Goal: Task Accomplishment & Management: Manage account settings

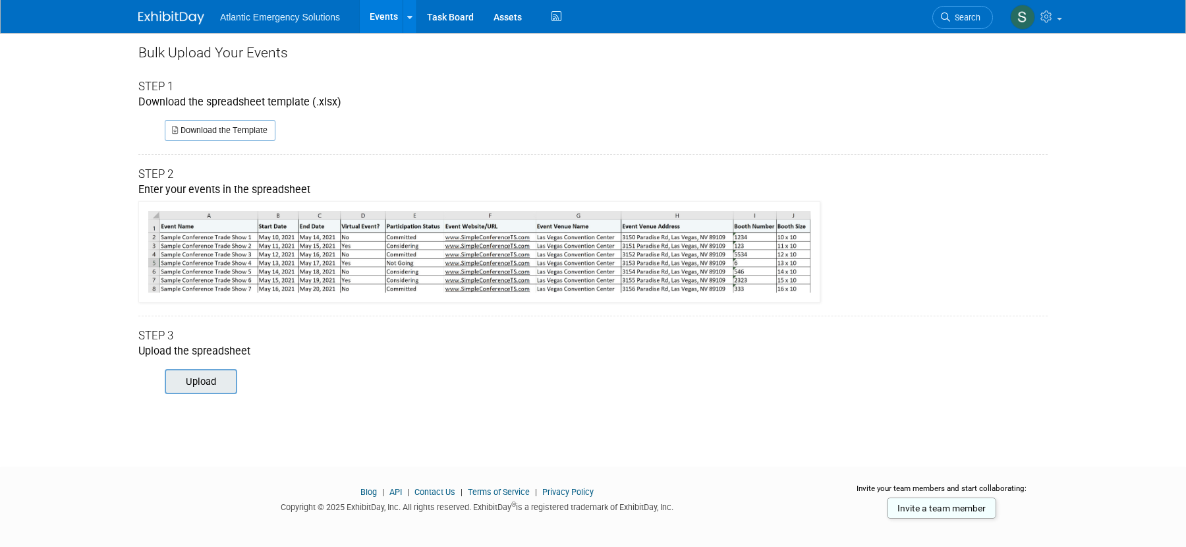
click at [208, 384] on input "file" at bounding box center [146, 381] width 179 height 22
type input "C:\fakepath\ExhibitDay-Event-Import-Template.xlsx"
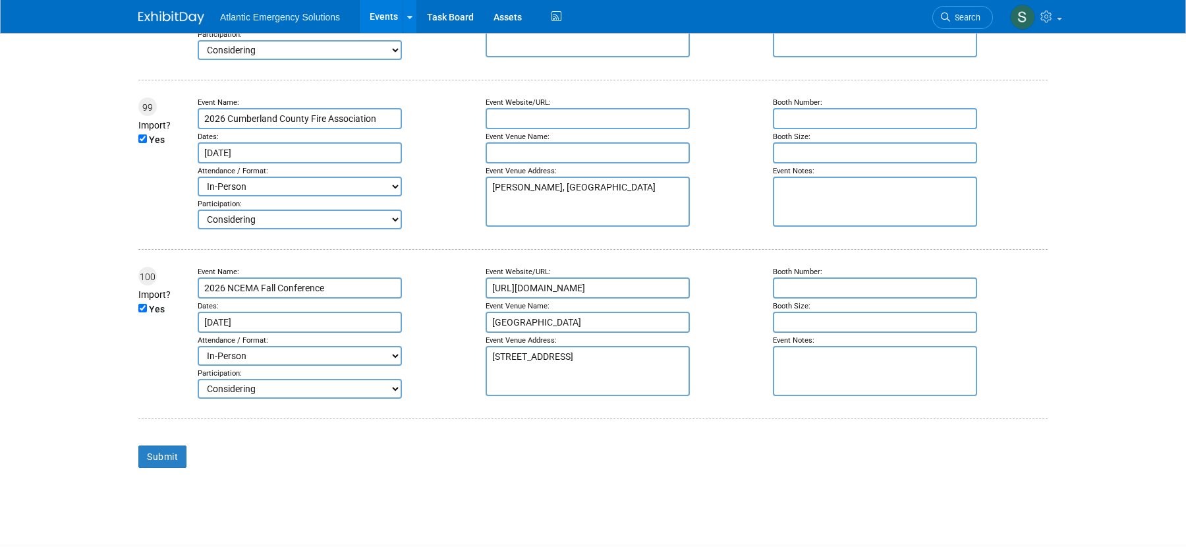
scroll to position [16911, 0]
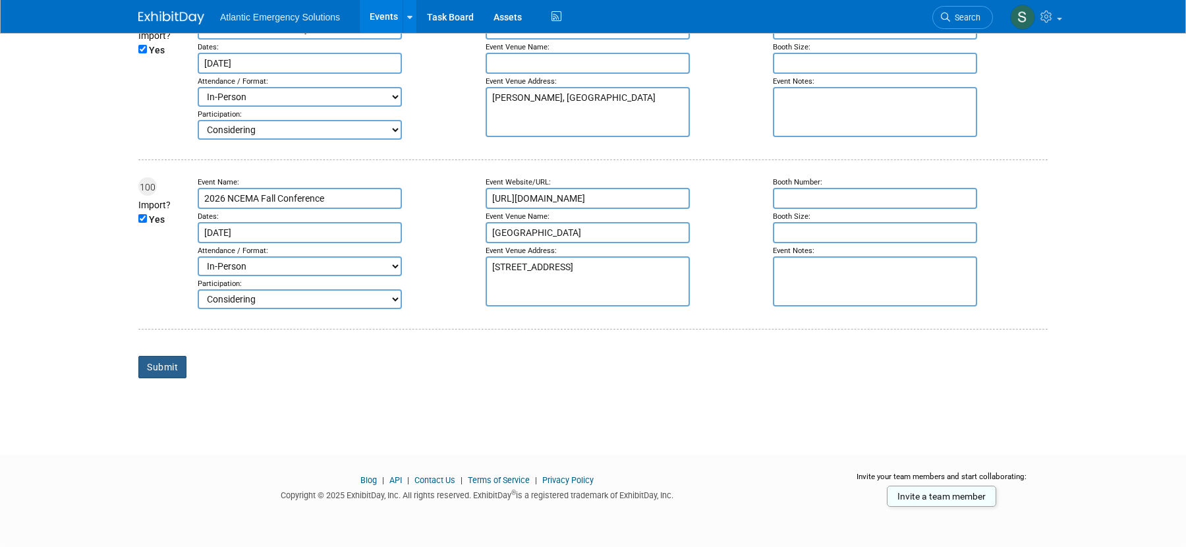
click at [162, 368] on input "Submit" at bounding box center [162, 367] width 48 height 22
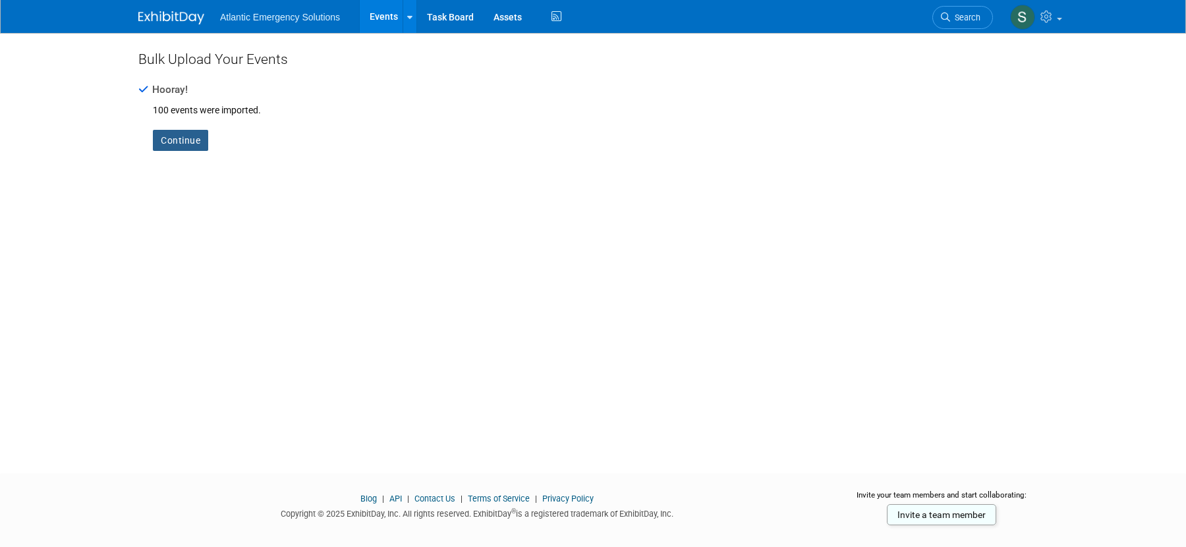
click at [182, 138] on link "Continue" at bounding box center [180, 140] width 55 height 21
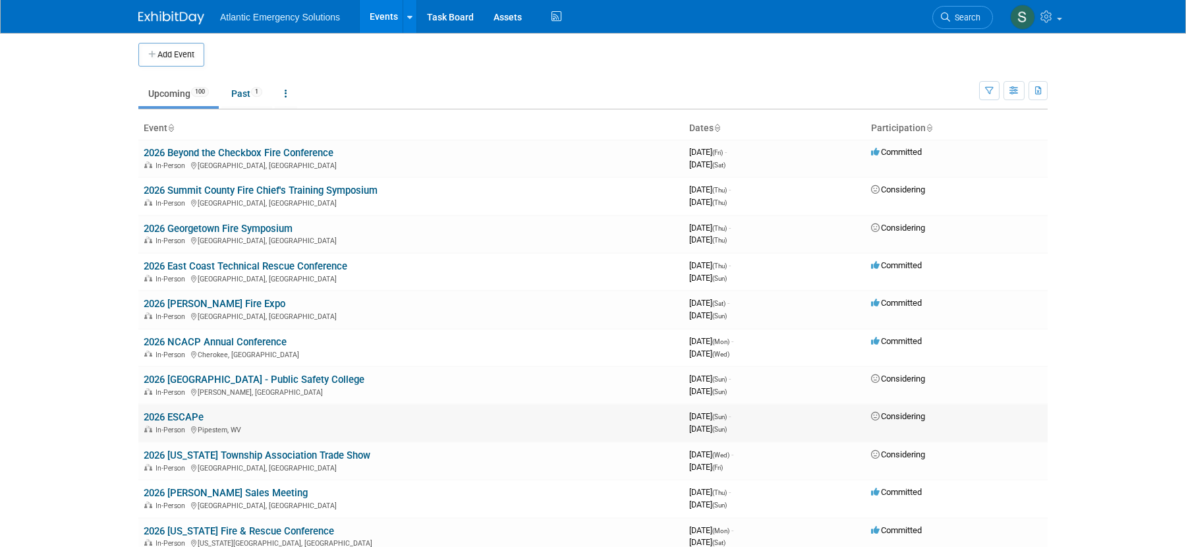
scroll to position [6, 0]
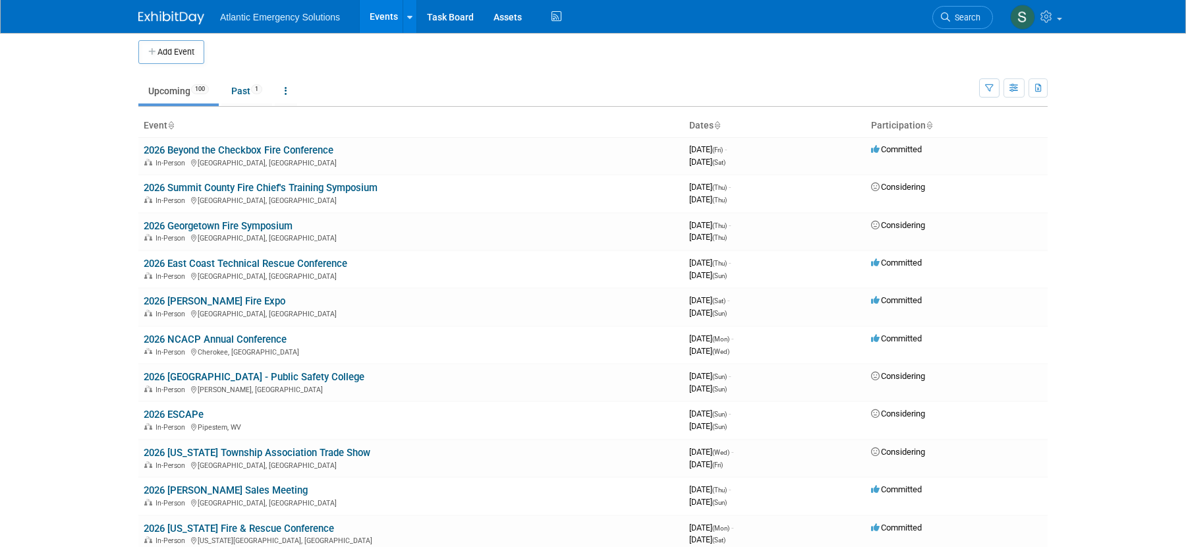
click at [705, 126] on th "Dates" at bounding box center [775, 126] width 182 height 22
click at [720, 125] on icon at bounding box center [717, 126] width 7 height 9
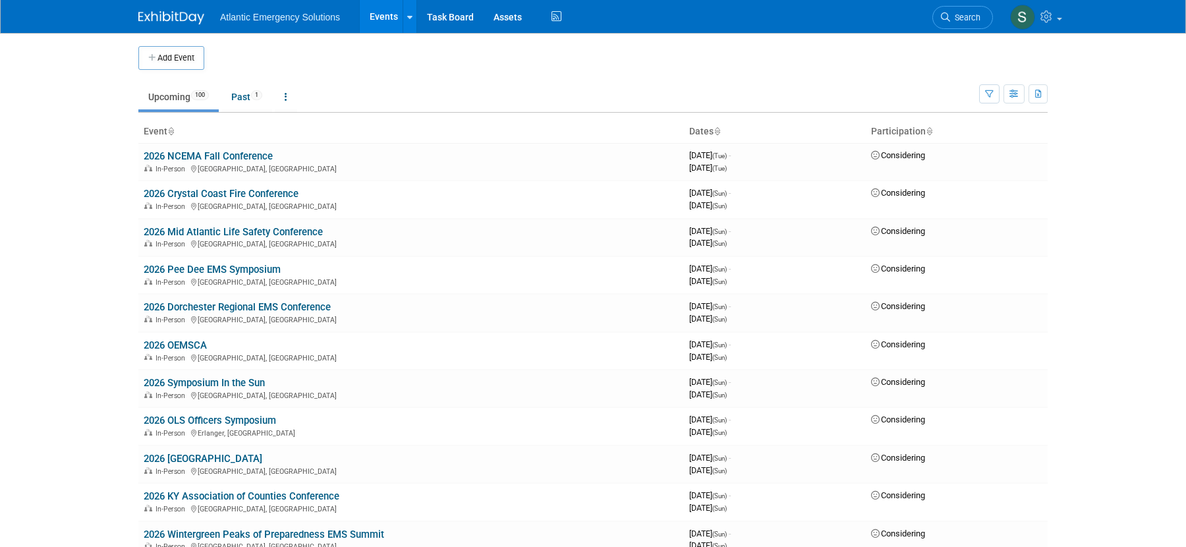
click at [718, 130] on icon at bounding box center [717, 132] width 7 height 9
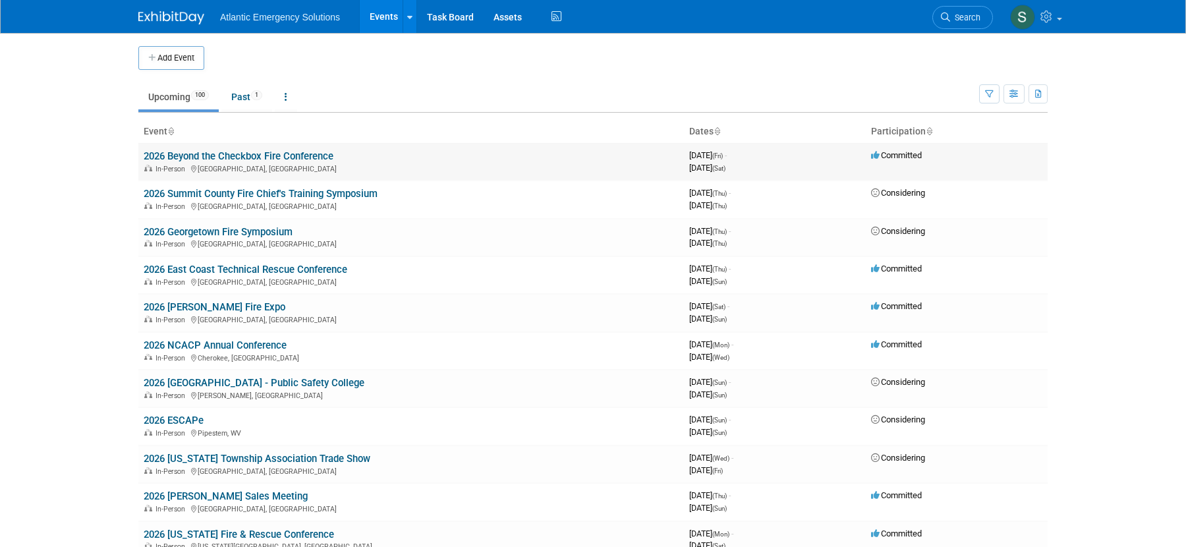
click at [307, 156] on link "2026 Beyond the Checkbox Fire Conference" at bounding box center [239, 156] width 190 height 12
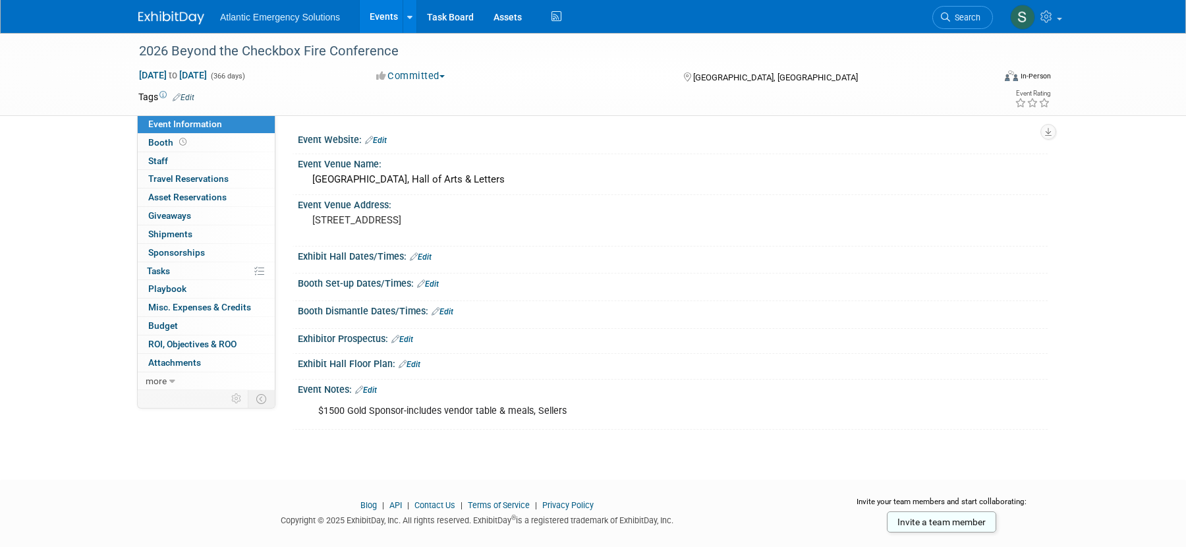
click at [187, 97] on link "Edit" at bounding box center [184, 97] width 22 height 9
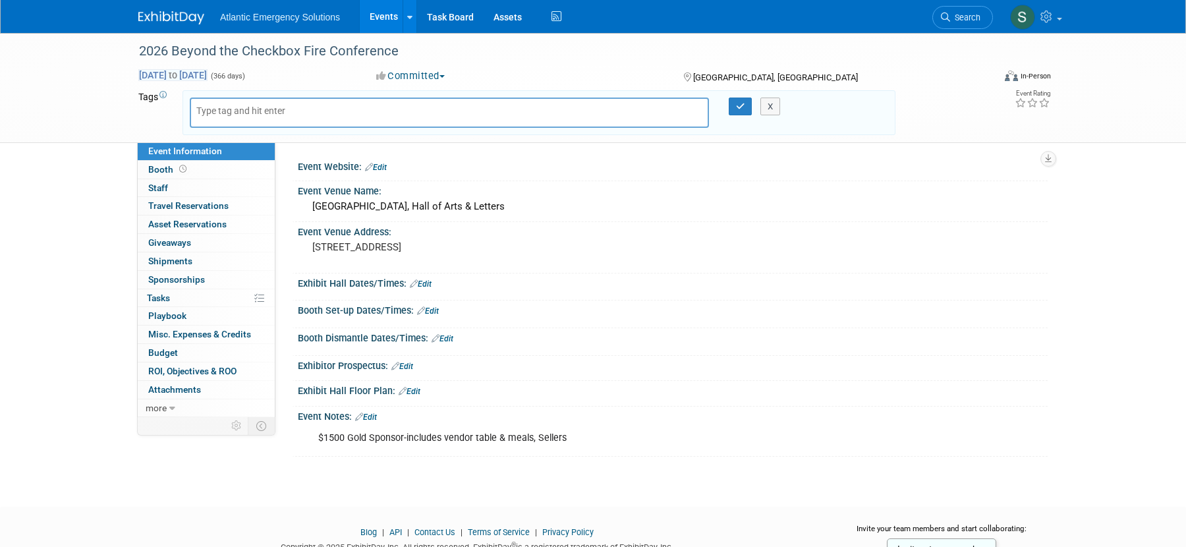
click at [208, 73] on span "[DATE] to [DATE]" at bounding box center [172, 75] width 69 height 12
select select "1"
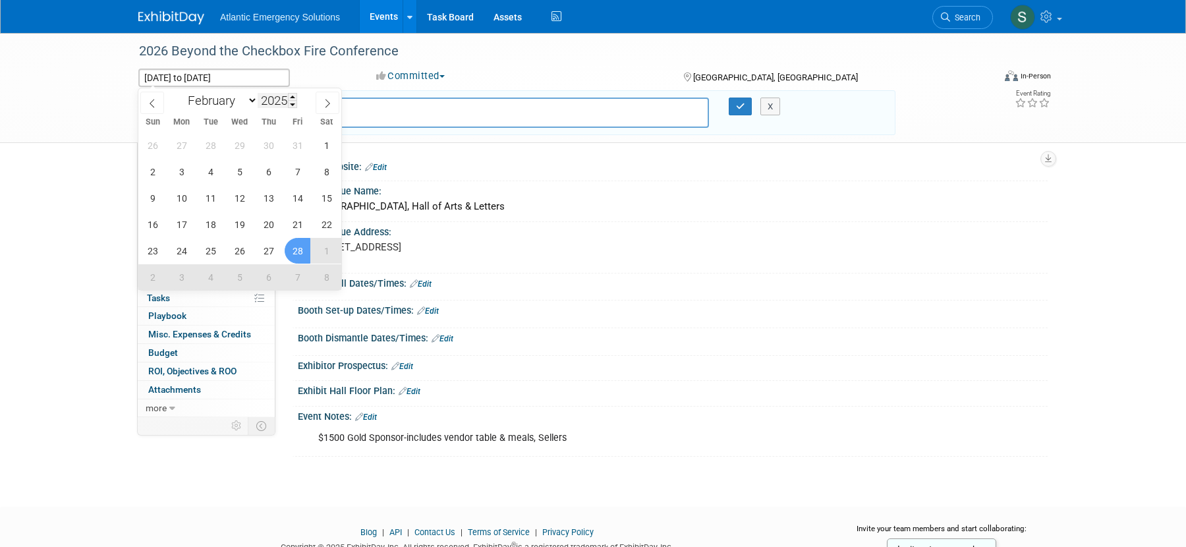
click at [280, 102] on input "2025" at bounding box center [278, 100] width 40 height 15
click at [295, 98] on span at bounding box center [292, 97] width 9 height 8
type input "2026"
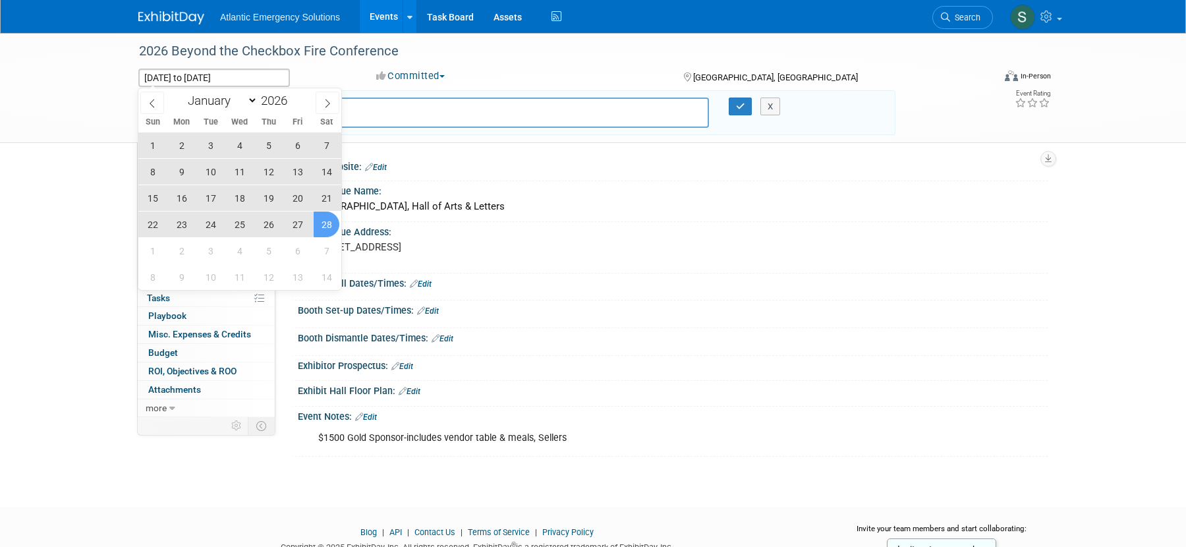
click at [327, 223] on span "28" at bounding box center [327, 225] width 26 height 26
type input "Feb 28, 2026"
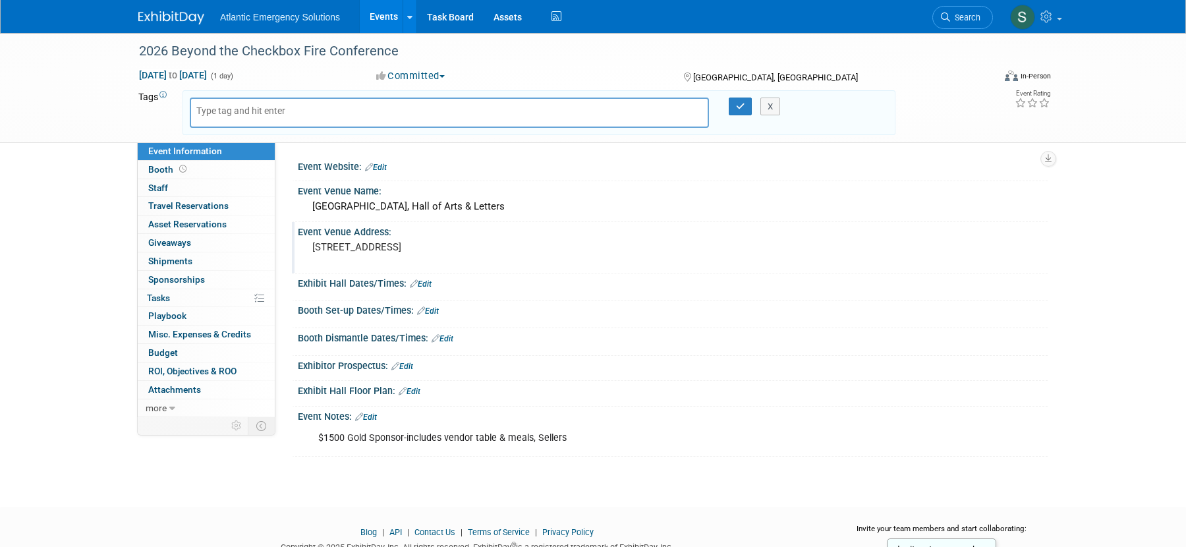
click at [538, 223] on div "Event Venue Address:" at bounding box center [673, 230] width 750 height 16
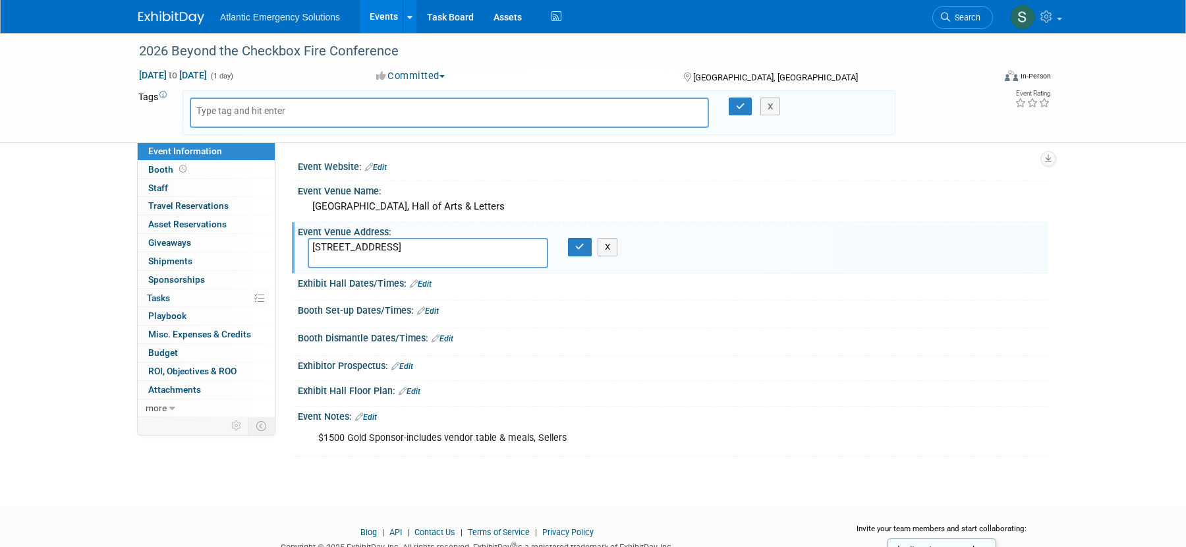
click at [800, 331] on div "Booth Dismantle Dates/Times: Edit" at bounding box center [673, 336] width 750 height 17
click at [738, 106] on icon "button" at bounding box center [740, 106] width 9 height 9
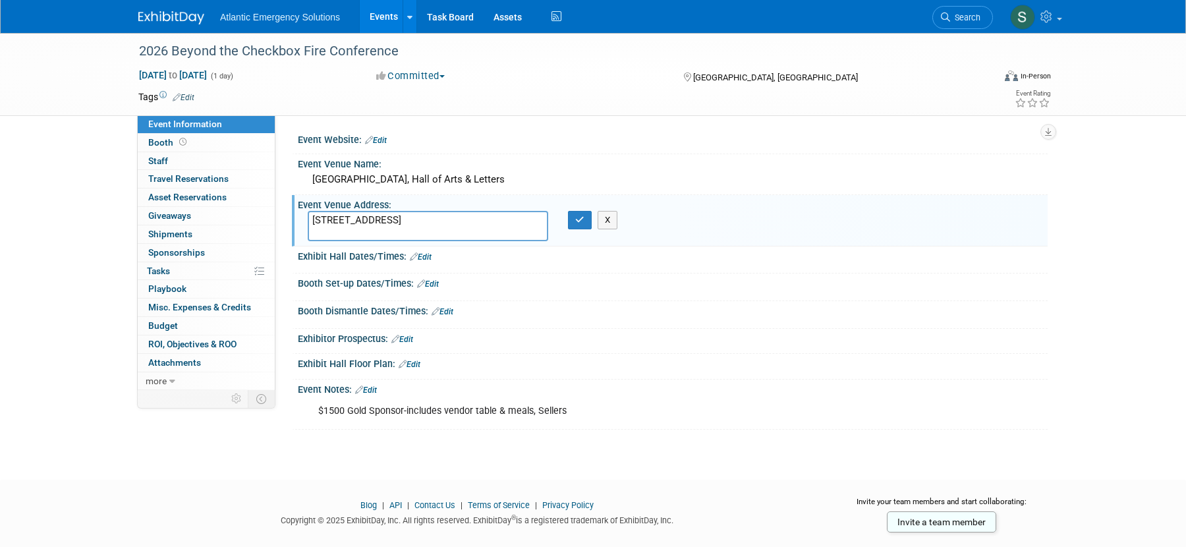
click at [374, 14] on link "Events" at bounding box center [384, 16] width 48 height 33
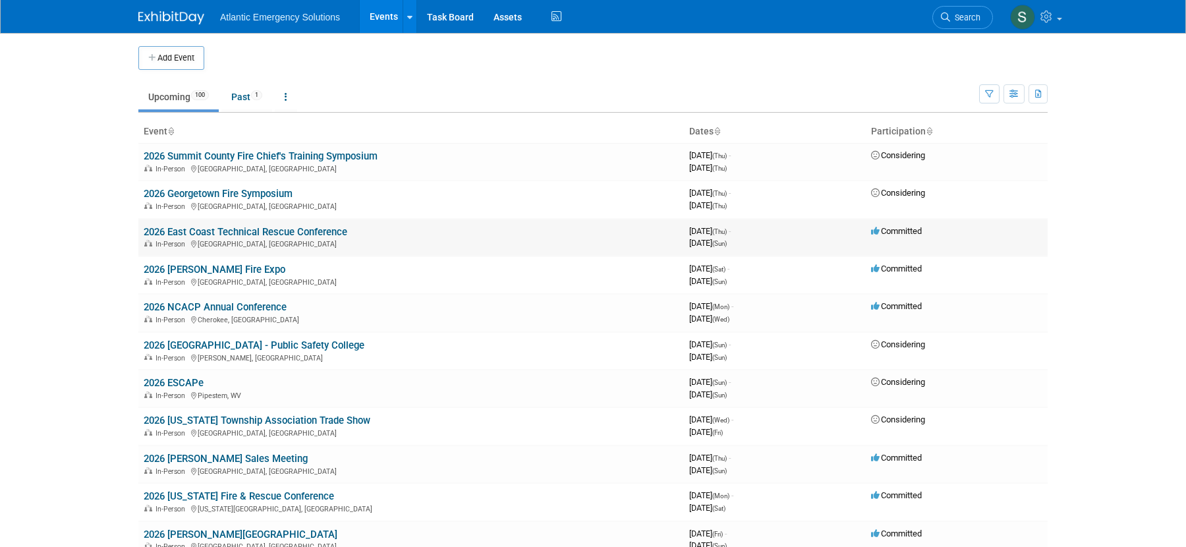
click at [237, 230] on link "2026 East Coast Technical Rescue Conference" at bounding box center [246, 232] width 204 height 12
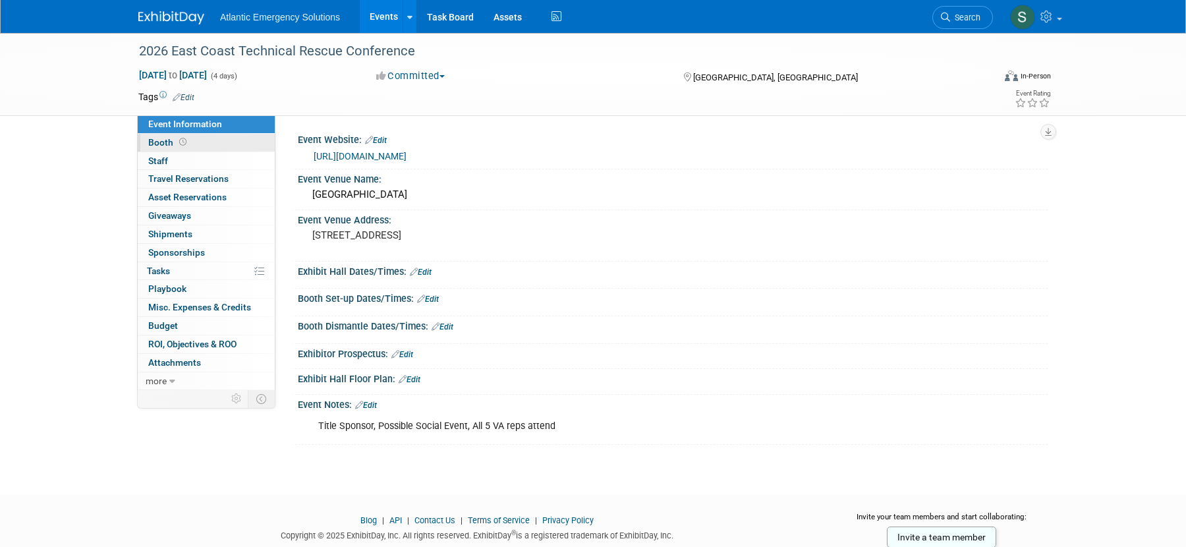
click at [157, 141] on span "Booth" at bounding box center [168, 142] width 41 height 11
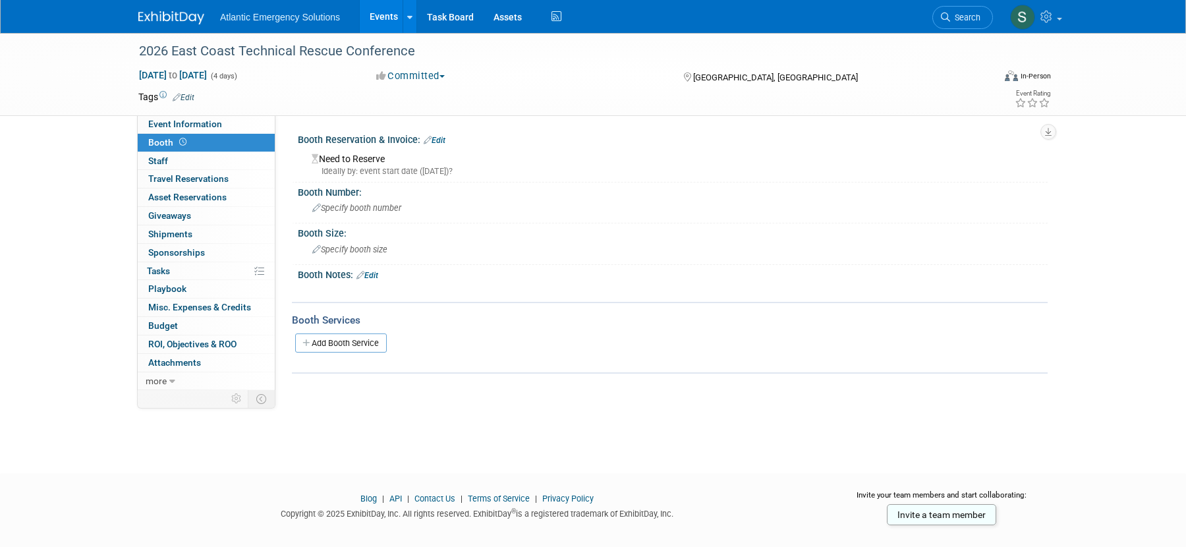
scroll to position [1, 0]
click at [160, 161] on span "Staff 0" at bounding box center [158, 161] width 20 height 11
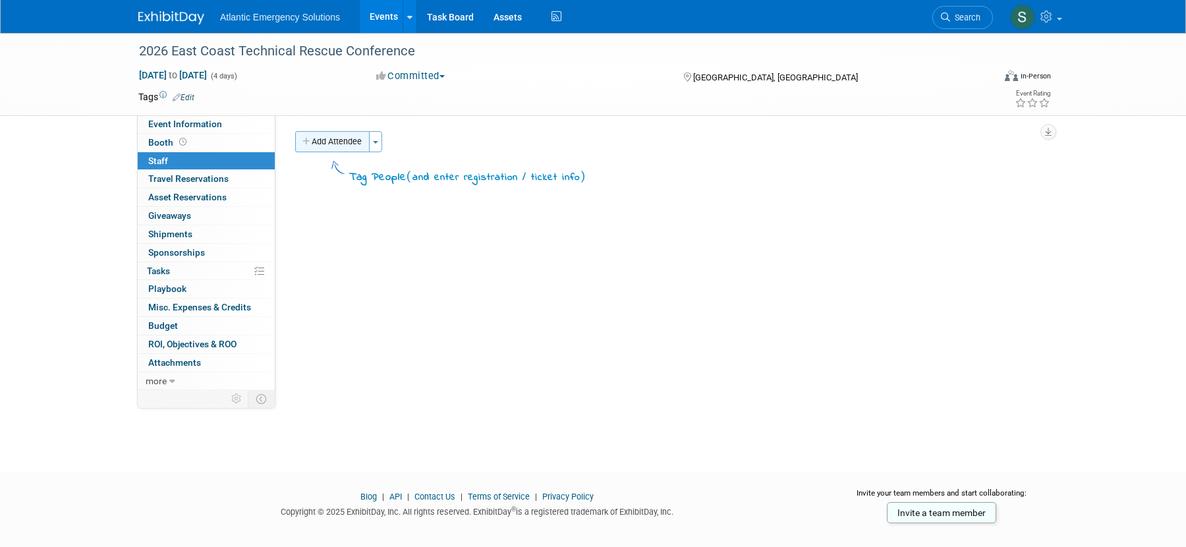
scroll to position [3, 0]
click at [337, 144] on button "Add Attendee" at bounding box center [332, 141] width 74 height 21
select select "ba0dc384-0cdf-4030-90c1-e567e17107a5"
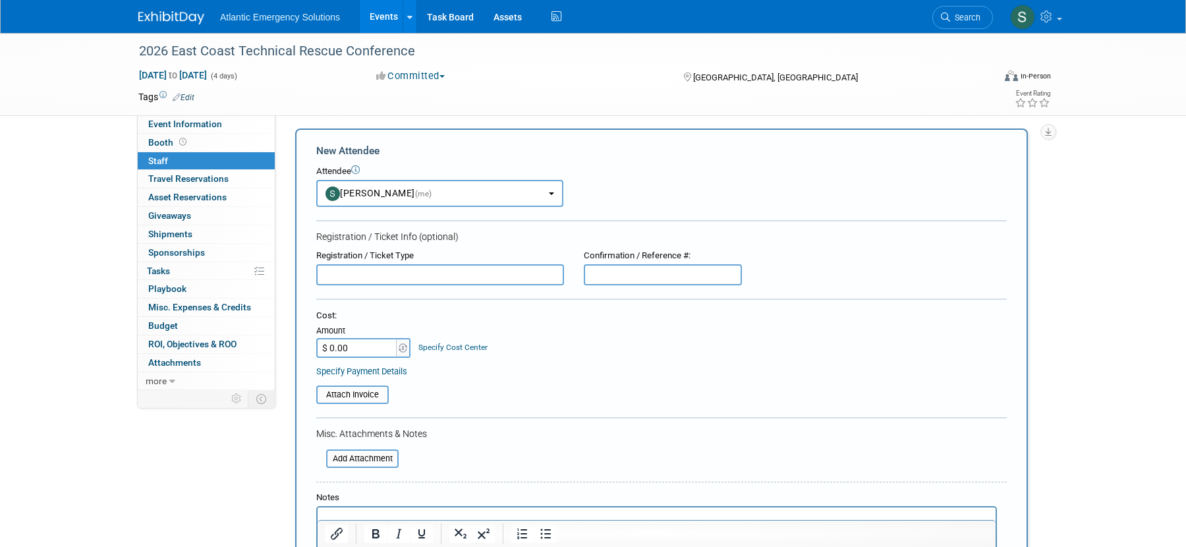
scroll to position [0, 0]
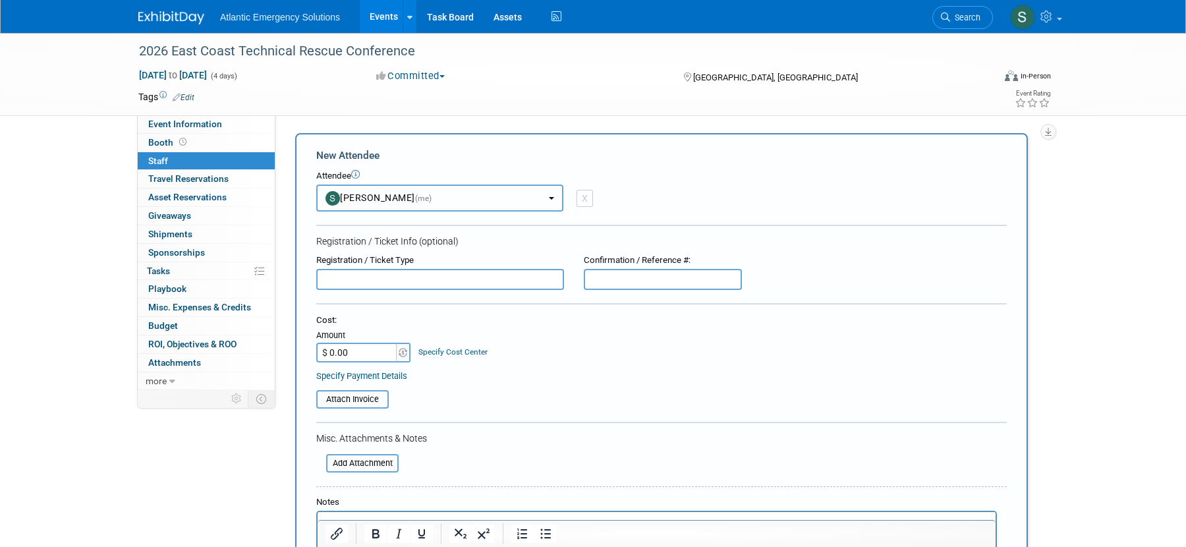
click at [551, 199] on b "button" at bounding box center [551, 198] width 5 height 3
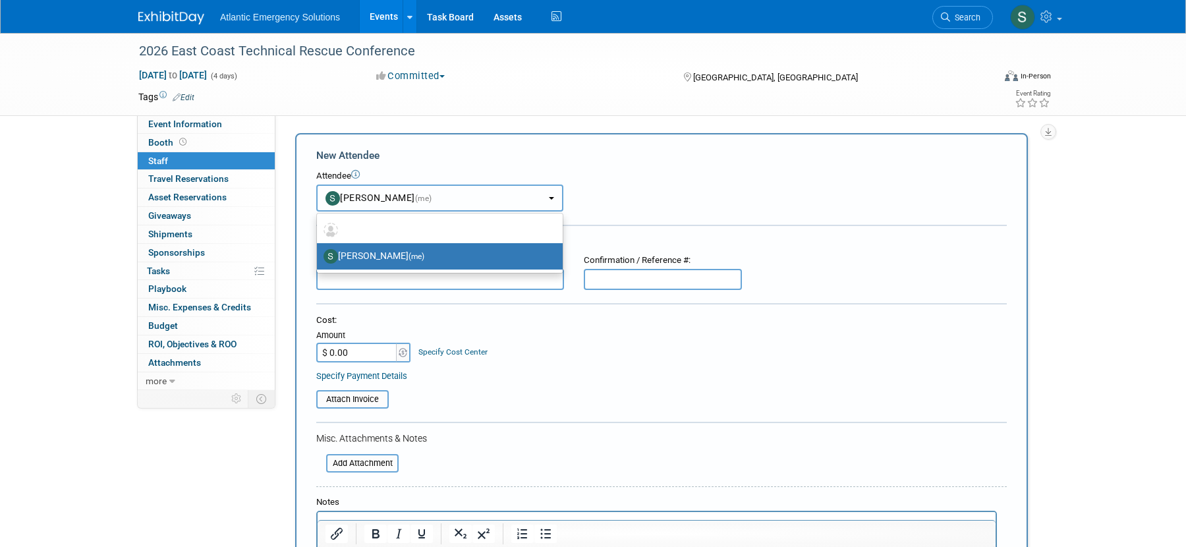
click at [551, 199] on b "button" at bounding box center [551, 198] width 5 height 3
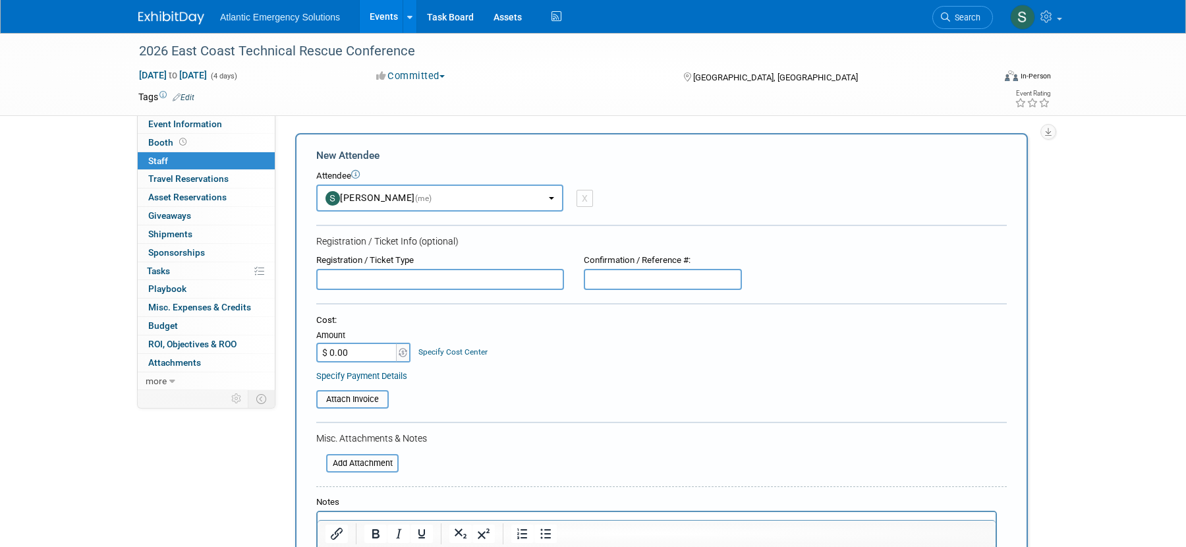
click at [358, 174] on icon at bounding box center [355, 174] width 9 height 9
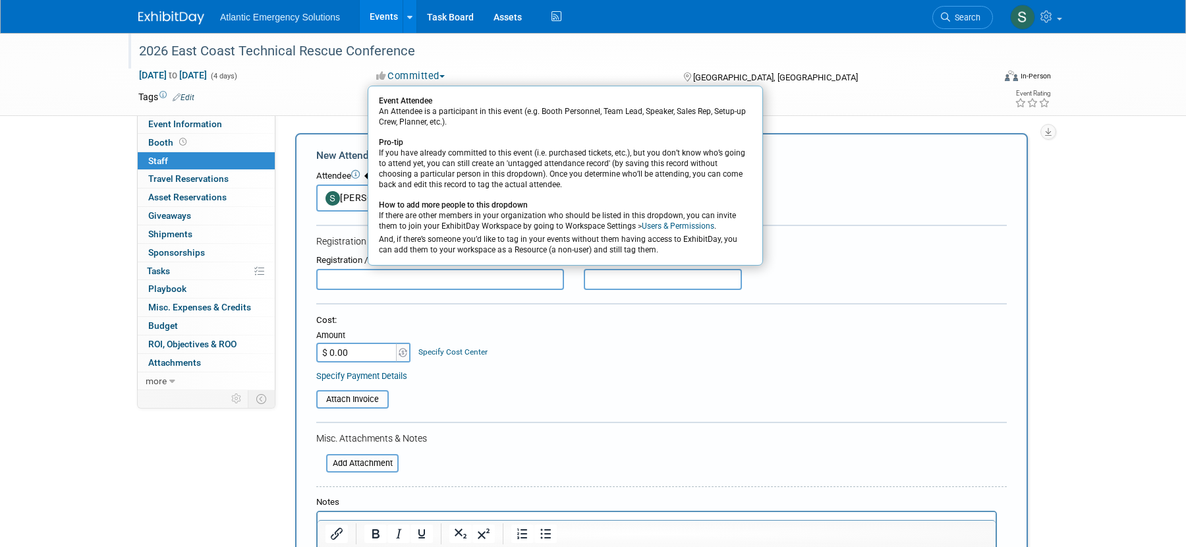
click at [534, 65] on div "2026 East Coast Technical Rescue Conference" at bounding box center [556, 51] width 855 height 36
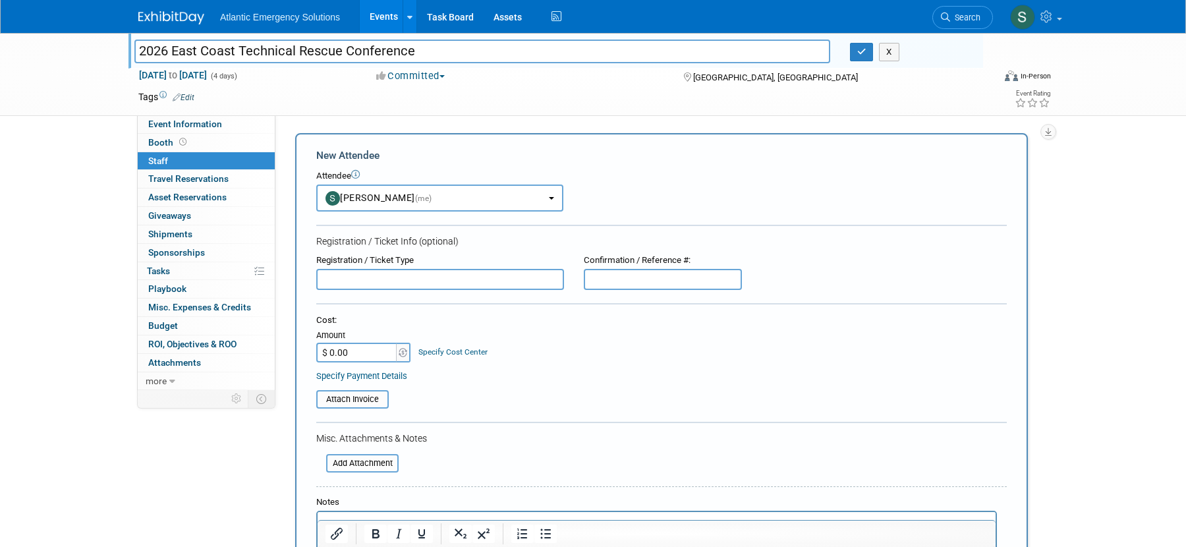
click at [533, 96] on td at bounding box center [544, 96] width 701 height 13
click at [285, 24] on ul "Atlantic Emergency Solutions Events Add Event Bulk Upload Events Shareable Even…" at bounding box center [392, 16] width 345 height 33
click at [155, 24] on img at bounding box center [171, 17] width 66 height 13
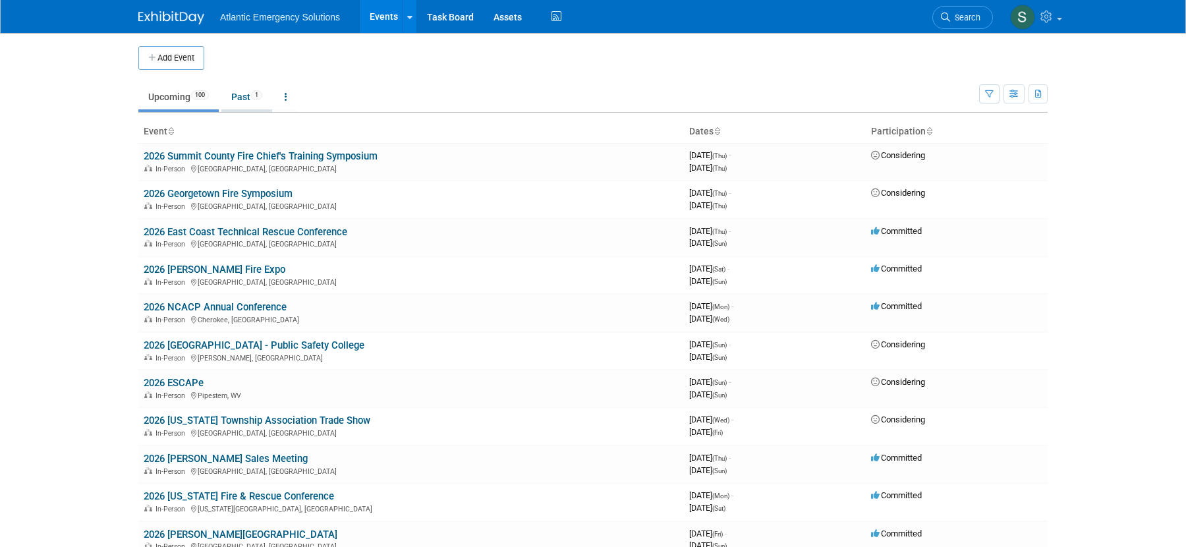
click at [242, 98] on link "Past 1" at bounding box center [246, 96] width 51 height 25
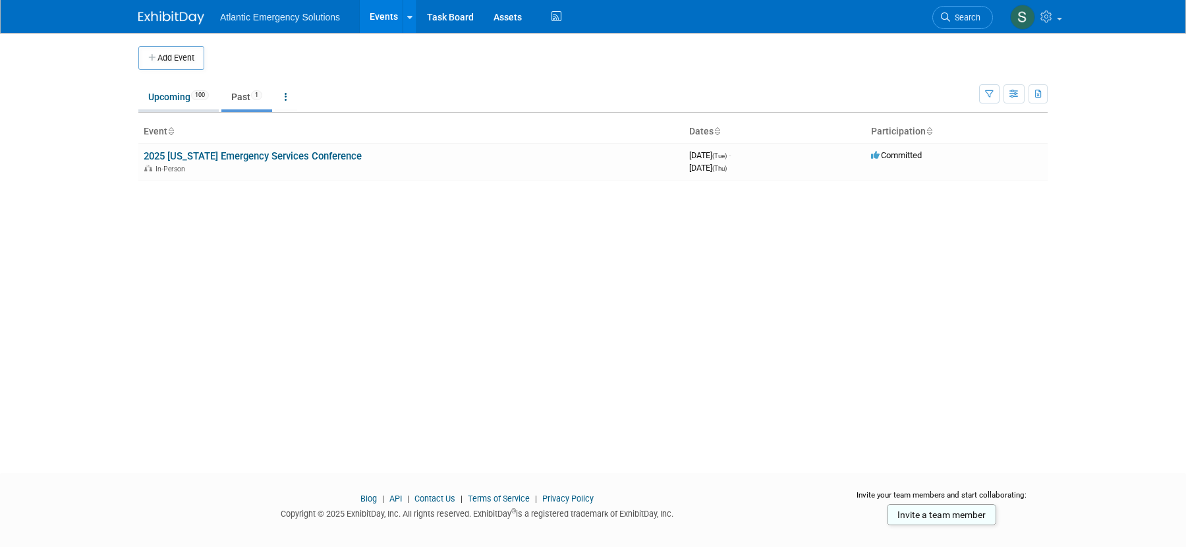
click at [154, 98] on link "Upcoming 100" at bounding box center [178, 96] width 80 height 25
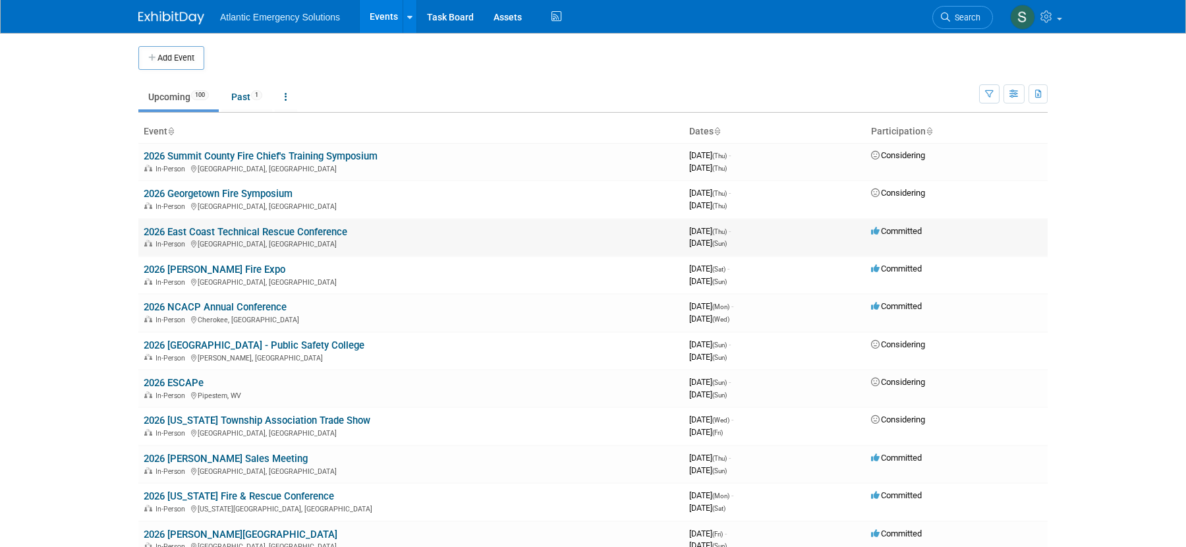
click at [229, 228] on link "2026 East Coast Technical Rescue Conference" at bounding box center [246, 232] width 204 height 12
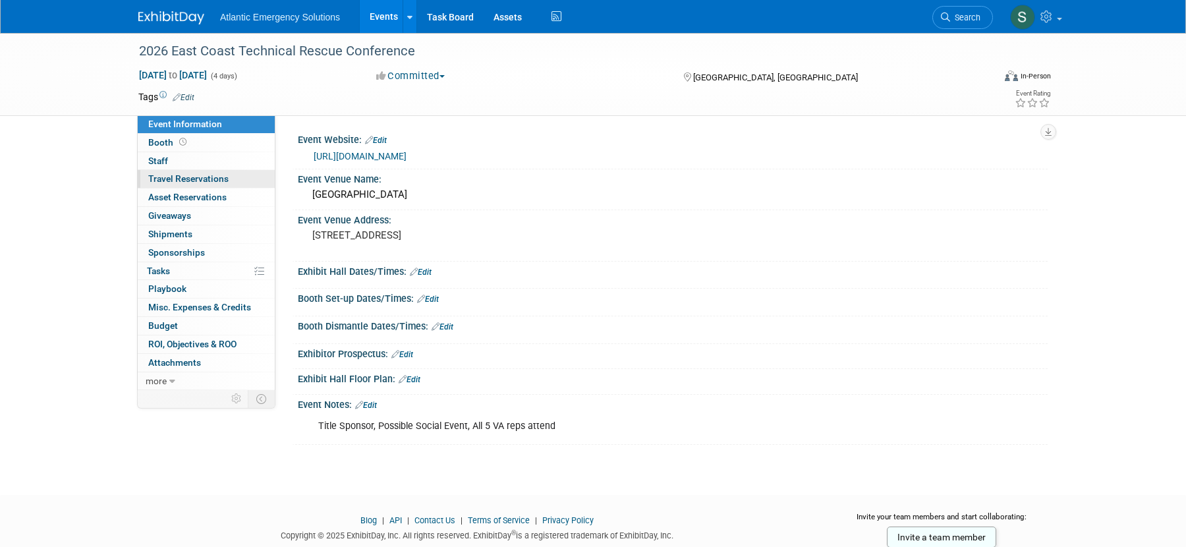
click at [177, 173] on link "0 Travel Reservations 0" at bounding box center [206, 179] width 137 height 18
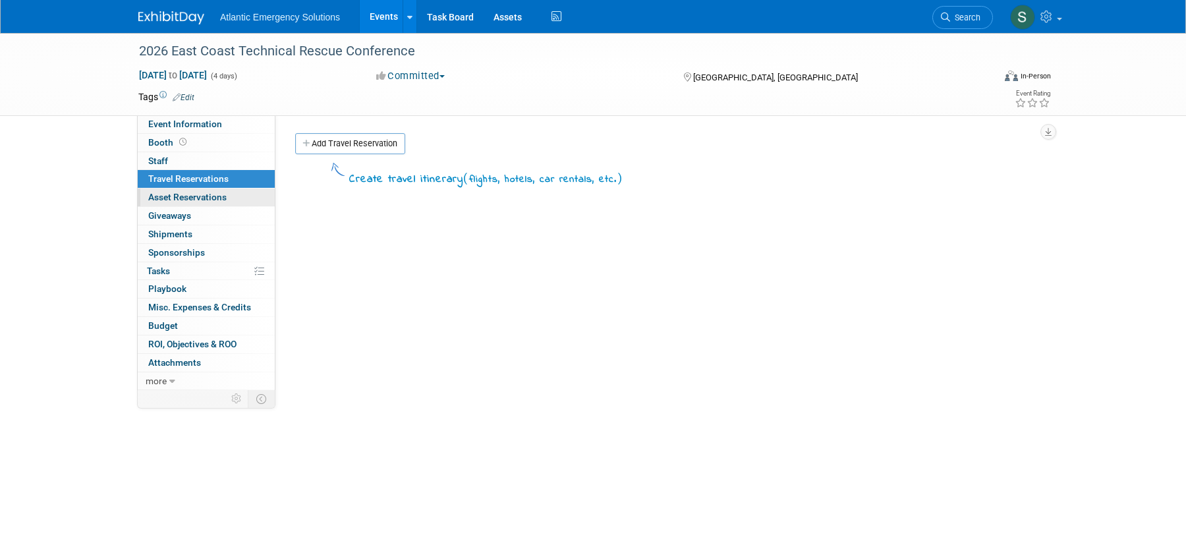
click at [169, 192] on span "Asset Reservations 0" at bounding box center [187, 197] width 78 height 11
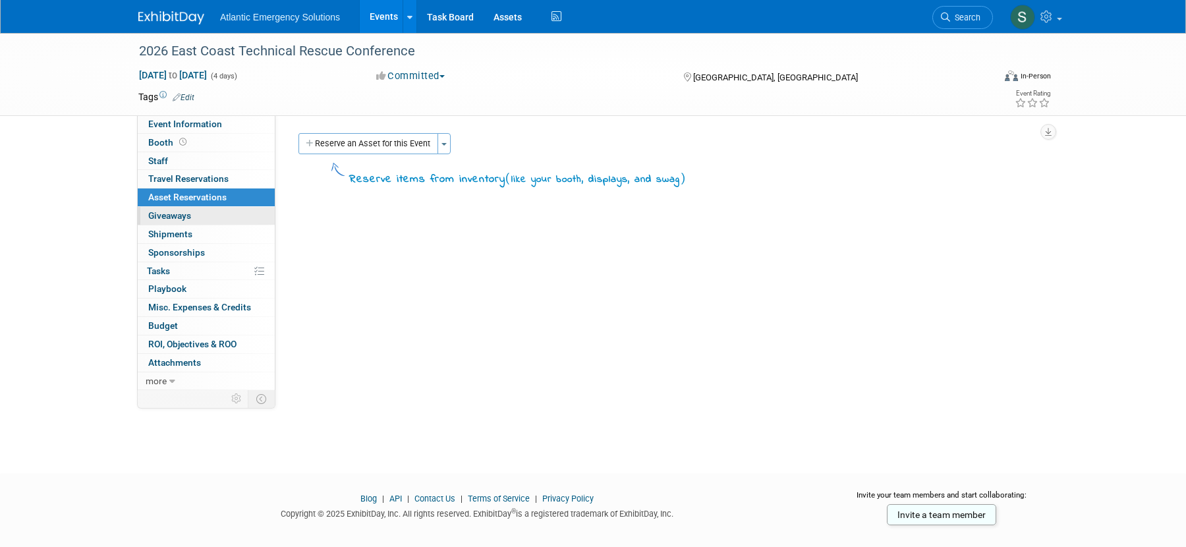
click at [170, 216] on span "Giveaways 0" at bounding box center [169, 215] width 43 height 11
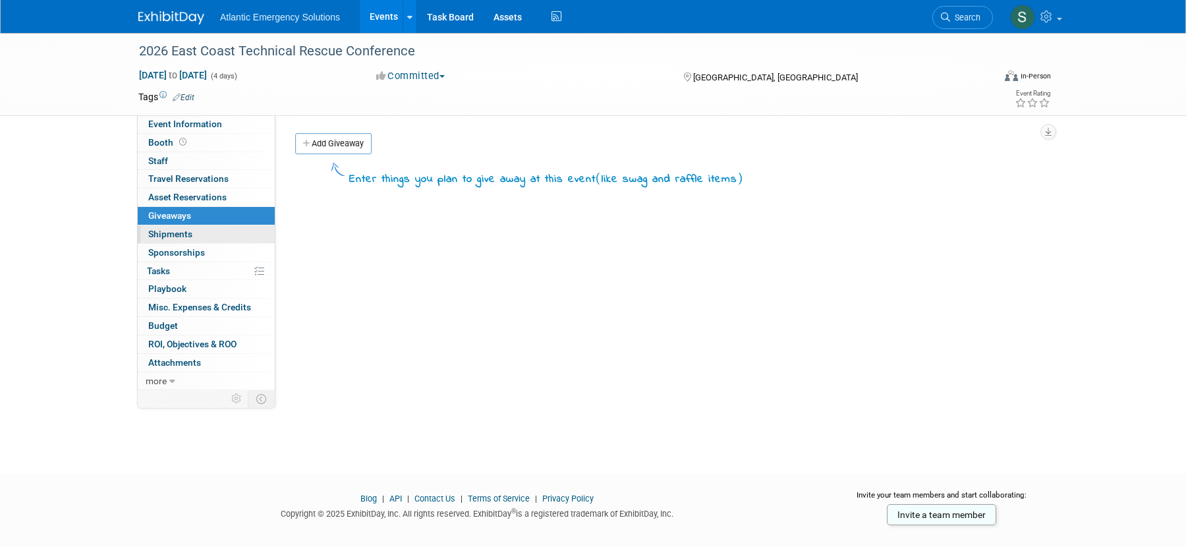
click at [169, 233] on span "Shipments 0" at bounding box center [170, 234] width 44 height 11
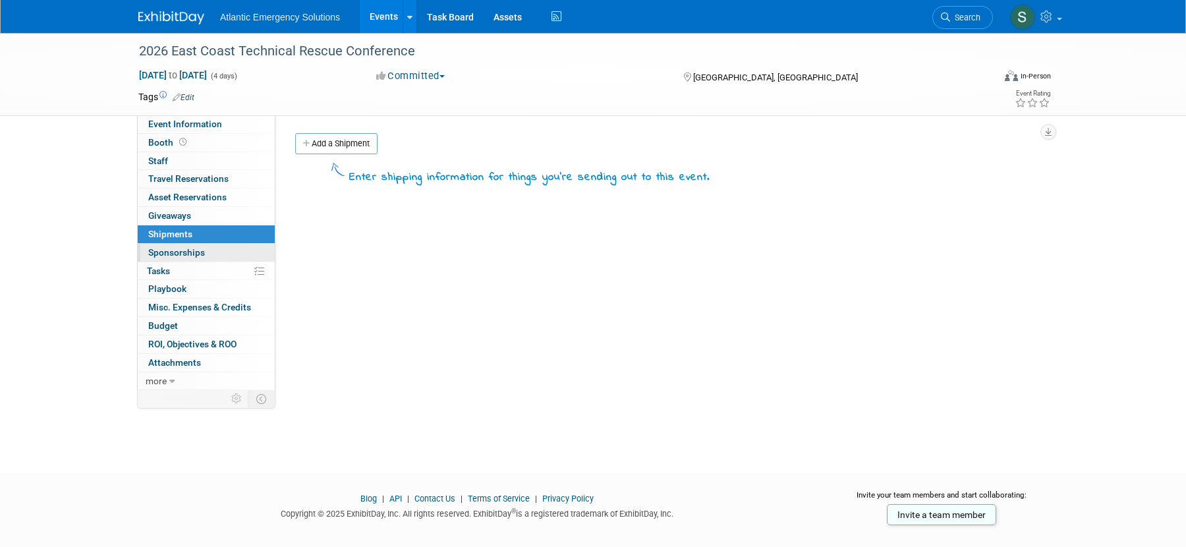
click at [169, 250] on span "Sponsorships 0" at bounding box center [176, 252] width 57 height 11
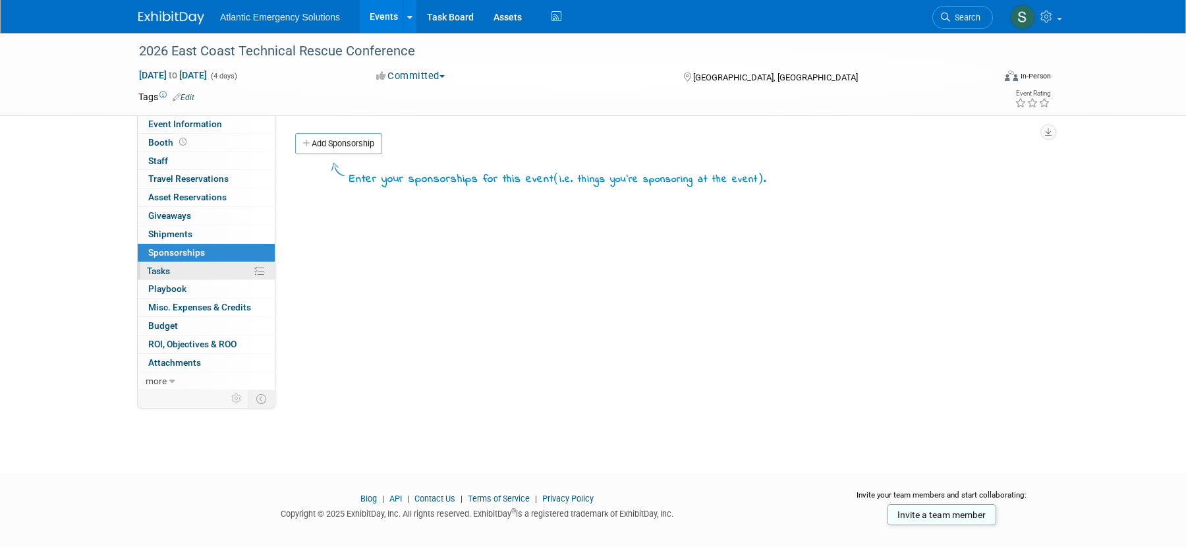
click at [161, 266] on span "Tasks 0%" at bounding box center [158, 271] width 23 height 11
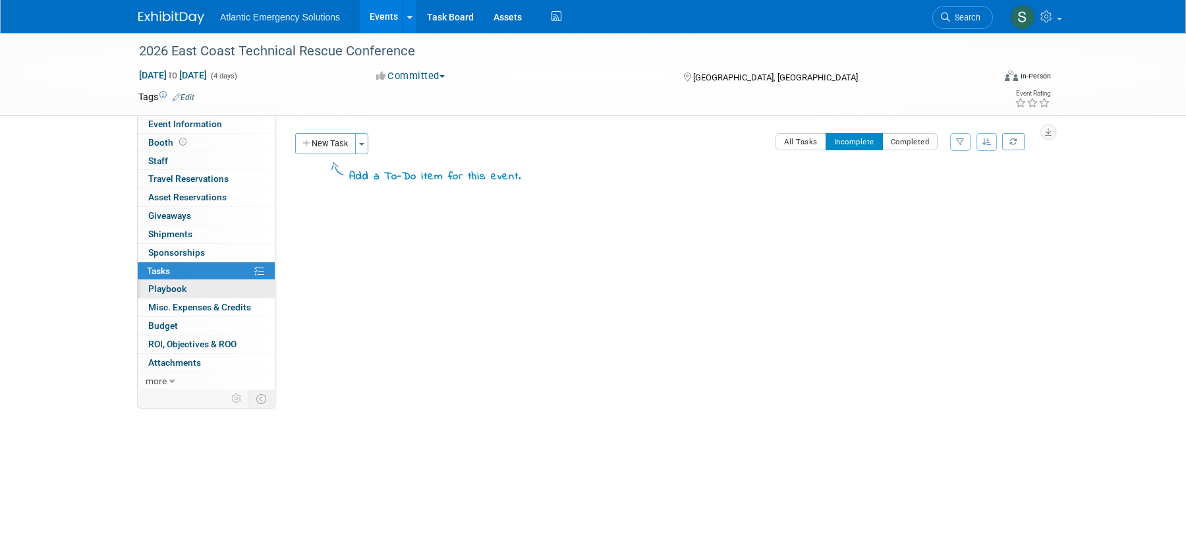
click at [174, 293] on span "Playbook 0" at bounding box center [167, 288] width 38 height 11
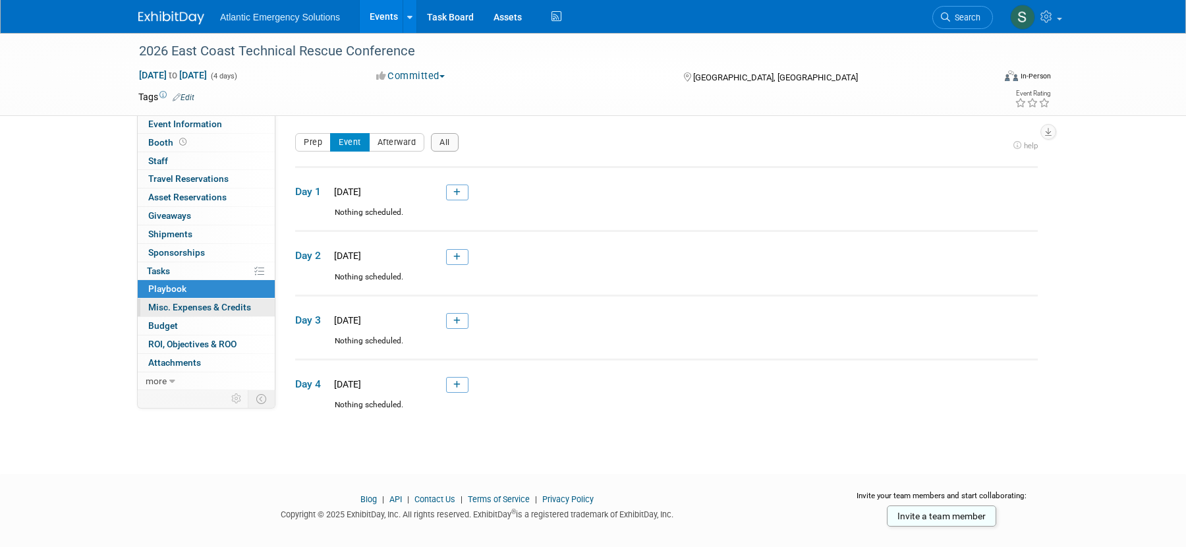
click at [188, 308] on span "Misc. Expenses & Credits 0" at bounding box center [199, 307] width 103 height 11
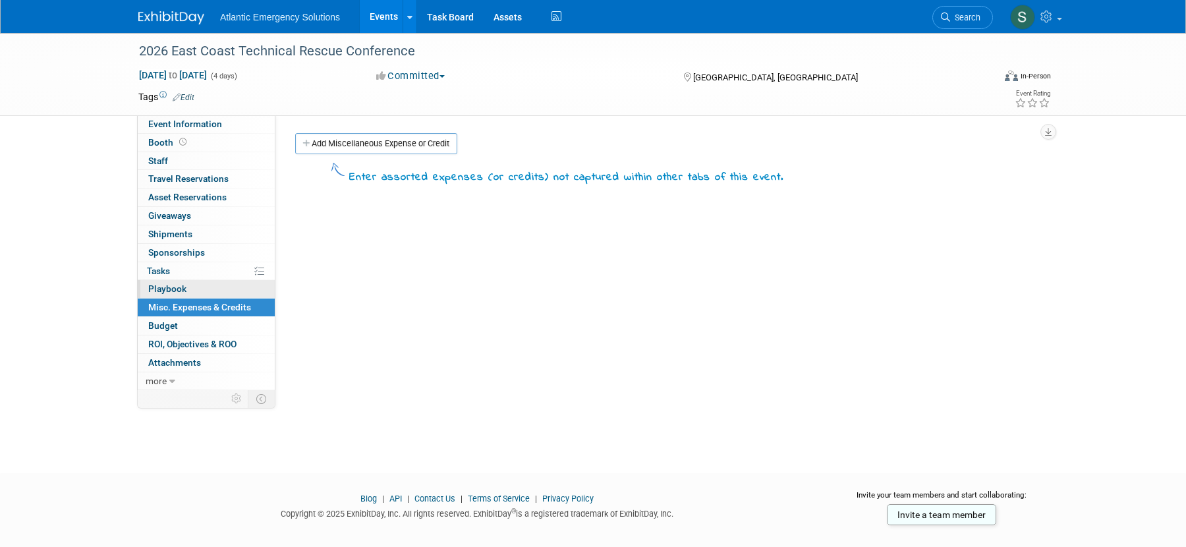
click at [183, 285] on span "Playbook 0" at bounding box center [167, 288] width 38 height 11
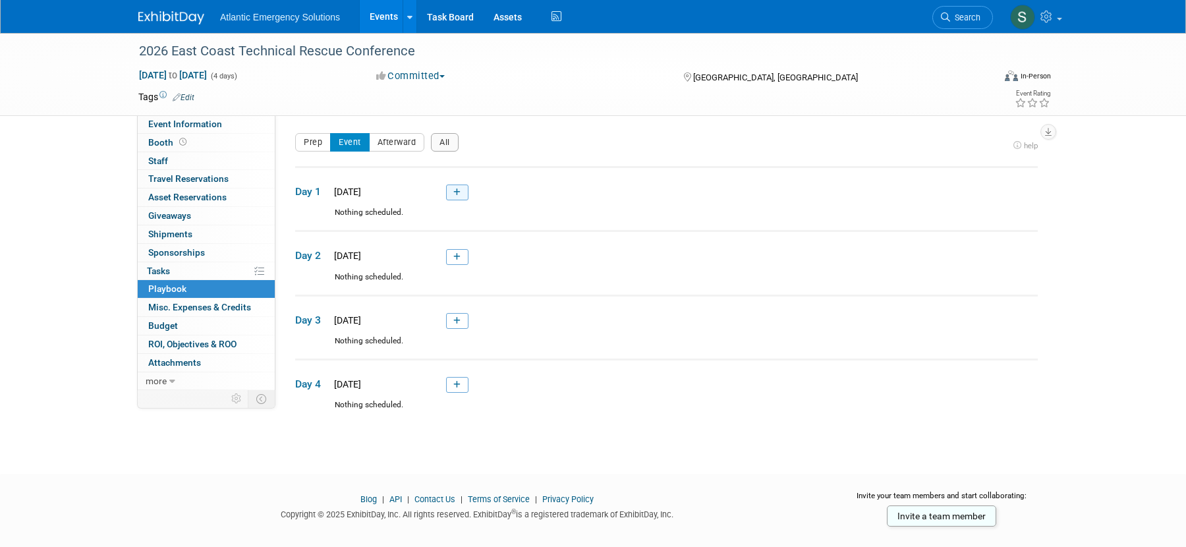
click at [465, 191] on link at bounding box center [457, 193] width 22 height 16
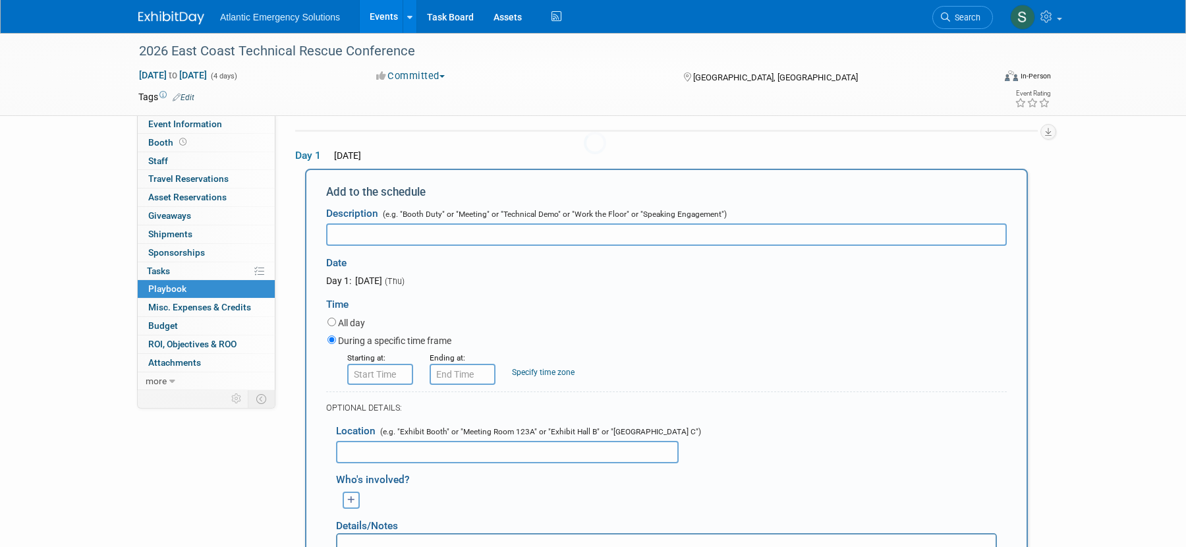
scroll to position [44, 0]
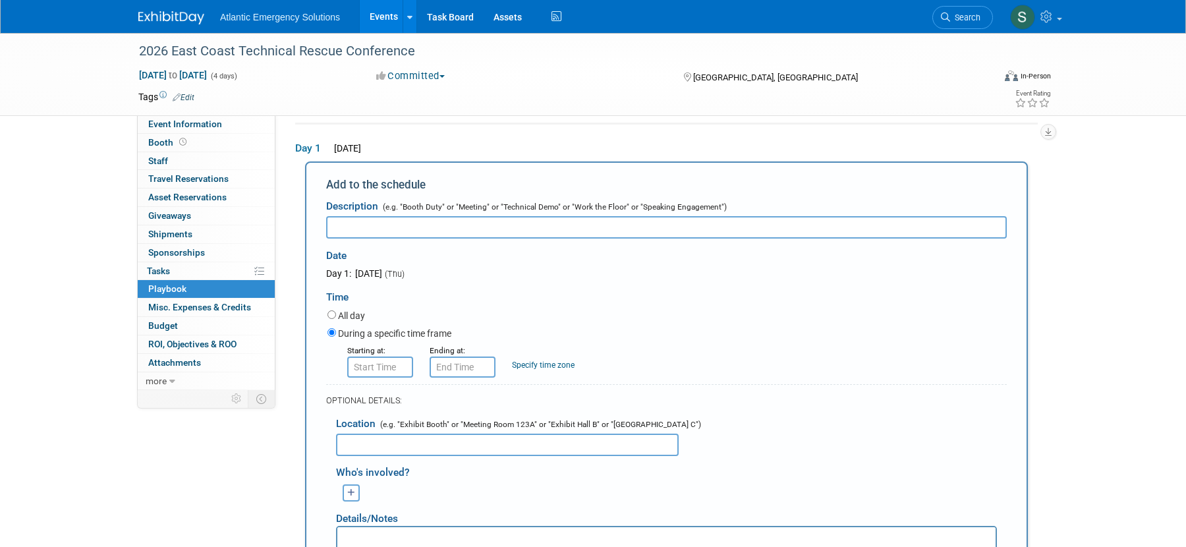
click at [177, 288] on span "Playbook 0" at bounding box center [167, 288] width 38 height 11
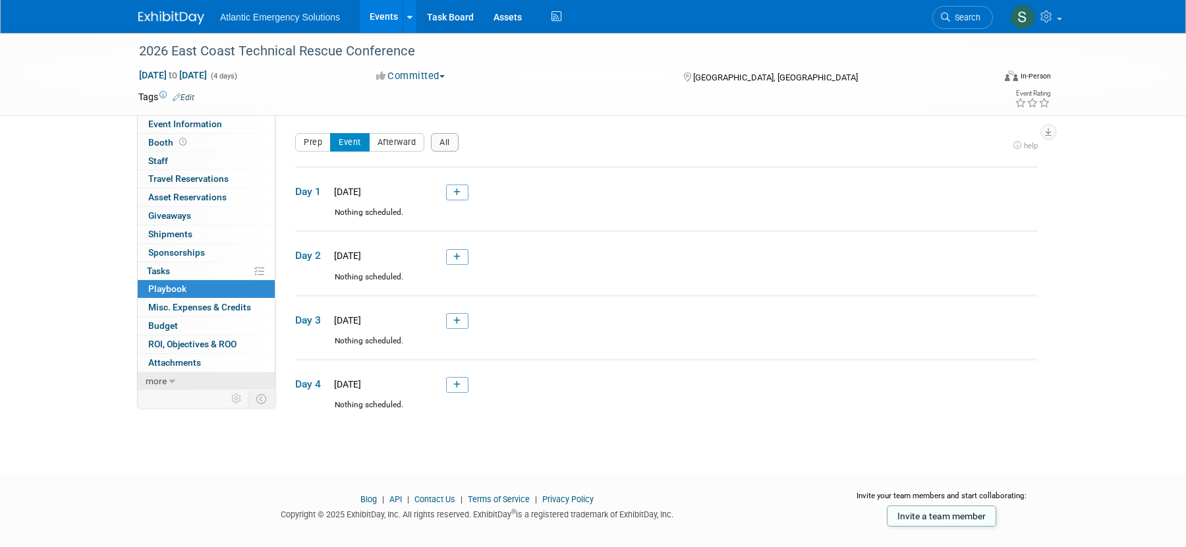
click at [162, 381] on span "more" at bounding box center [156, 381] width 21 height 11
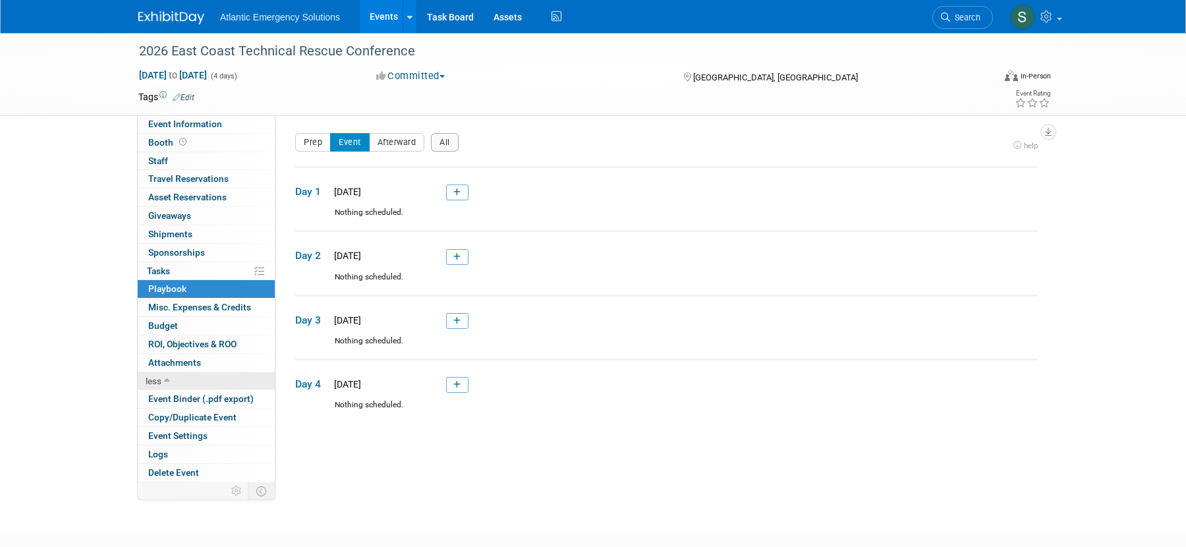
click at [163, 379] on link "less" at bounding box center [206, 381] width 137 height 18
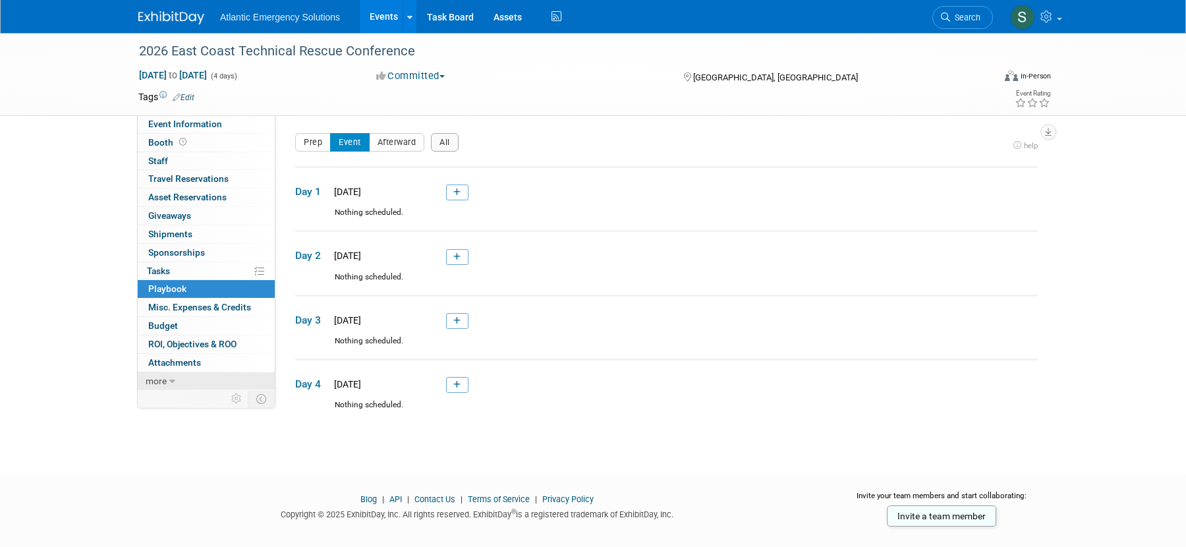
click at [163, 379] on span "more" at bounding box center [156, 381] width 21 height 11
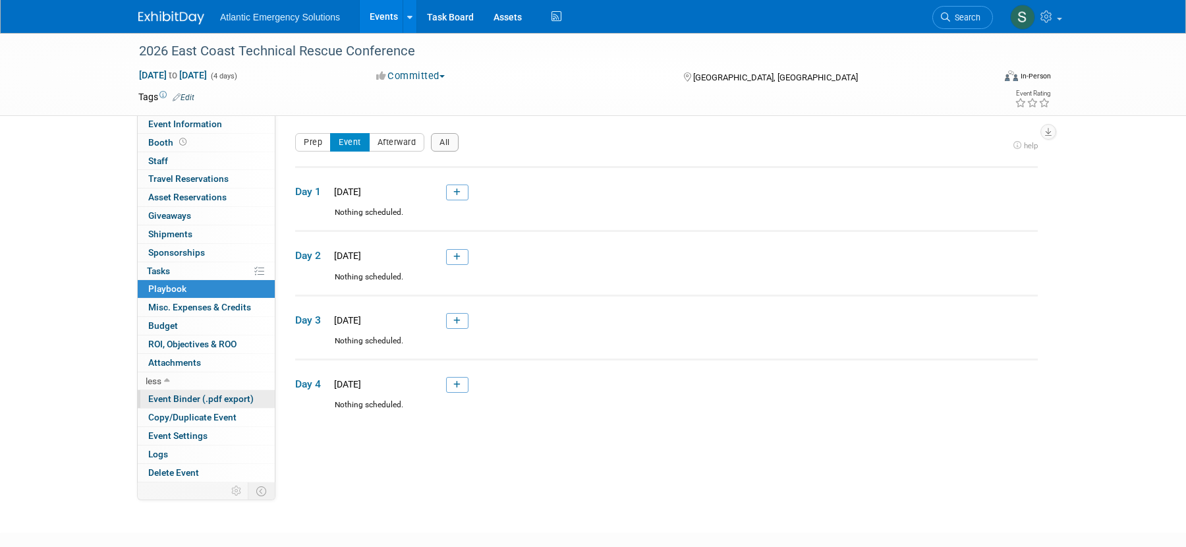
click at [202, 401] on span "Event Binder (.pdf export)" at bounding box center [200, 398] width 105 height 11
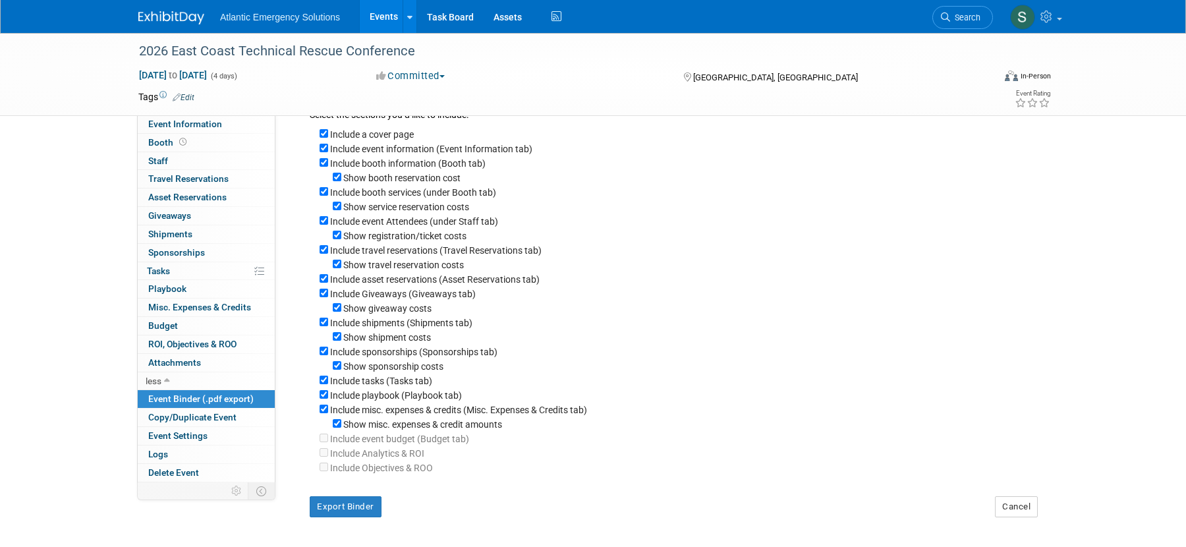
scroll to position [26, 0]
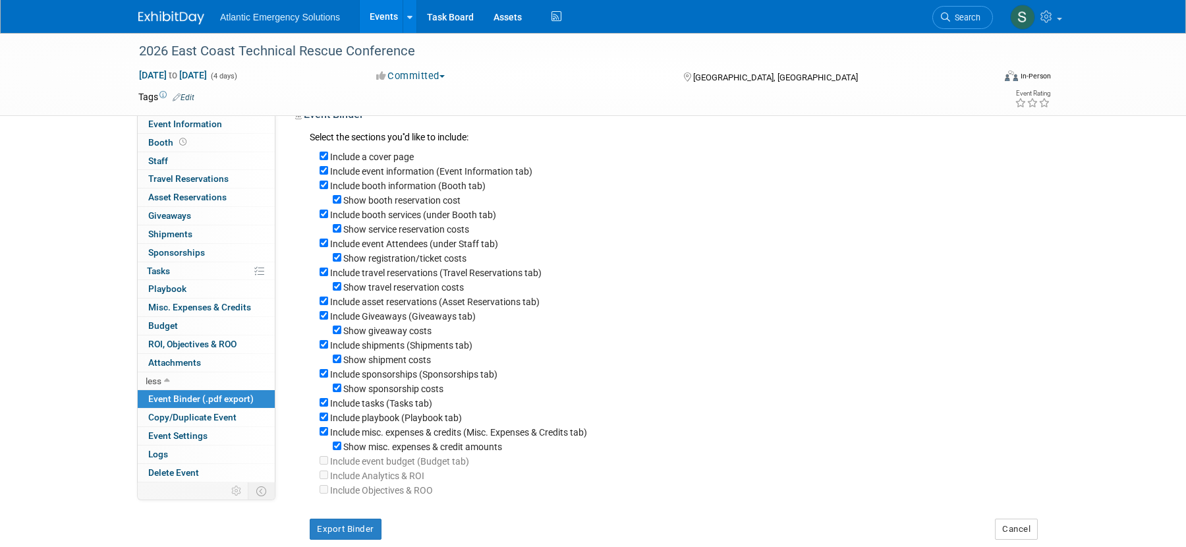
click at [182, 397] on span "Event Binder (.pdf export)" at bounding box center [200, 398] width 105 height 11
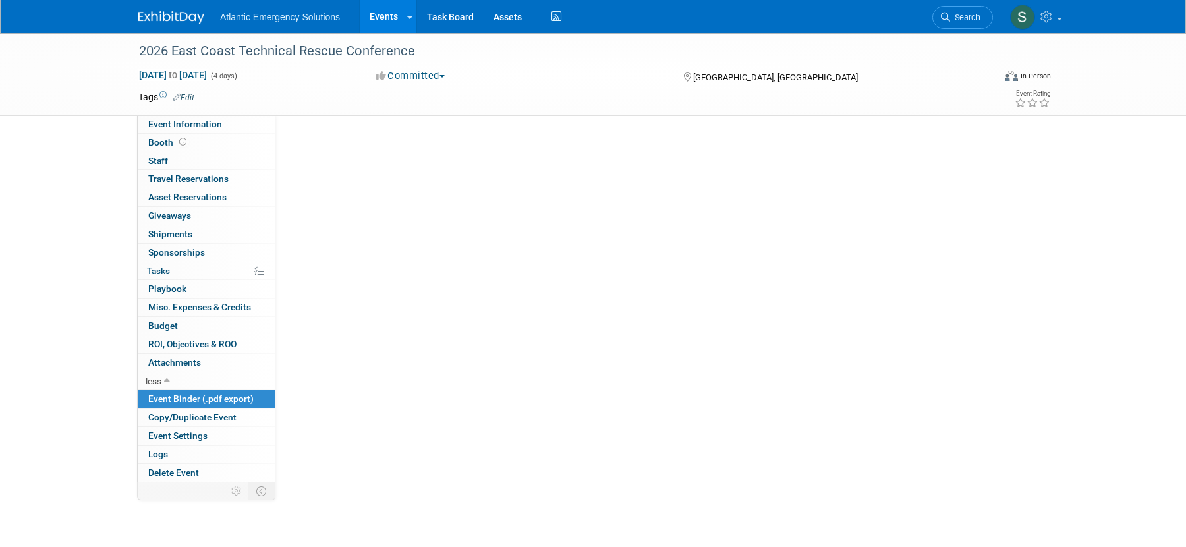
scroll to position [0, 0]
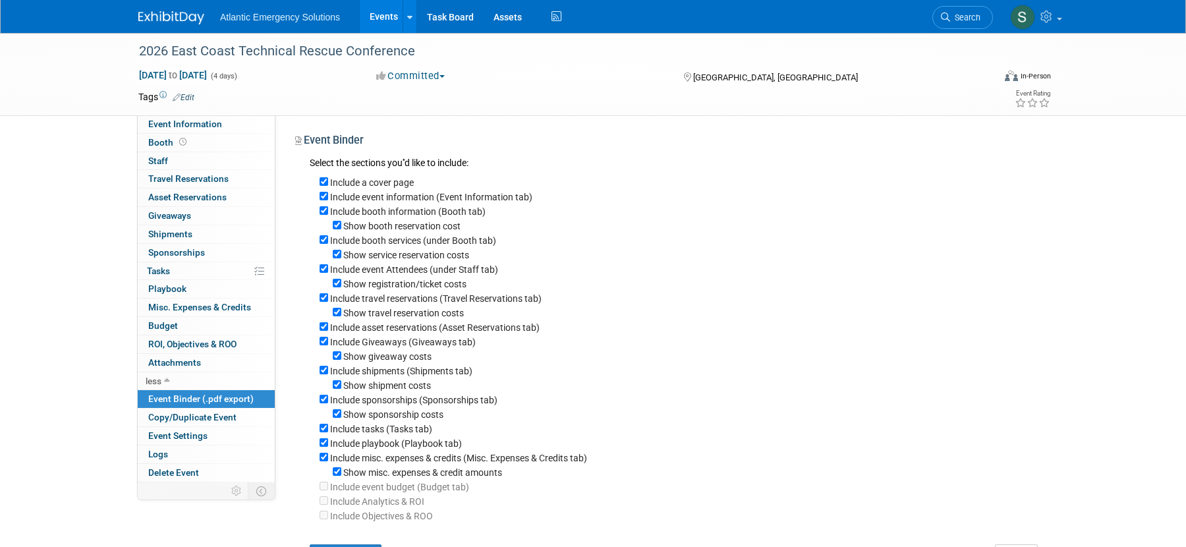
click at [392, 16] on link "Events" at bounding box center [384, 16] width 48 height 33
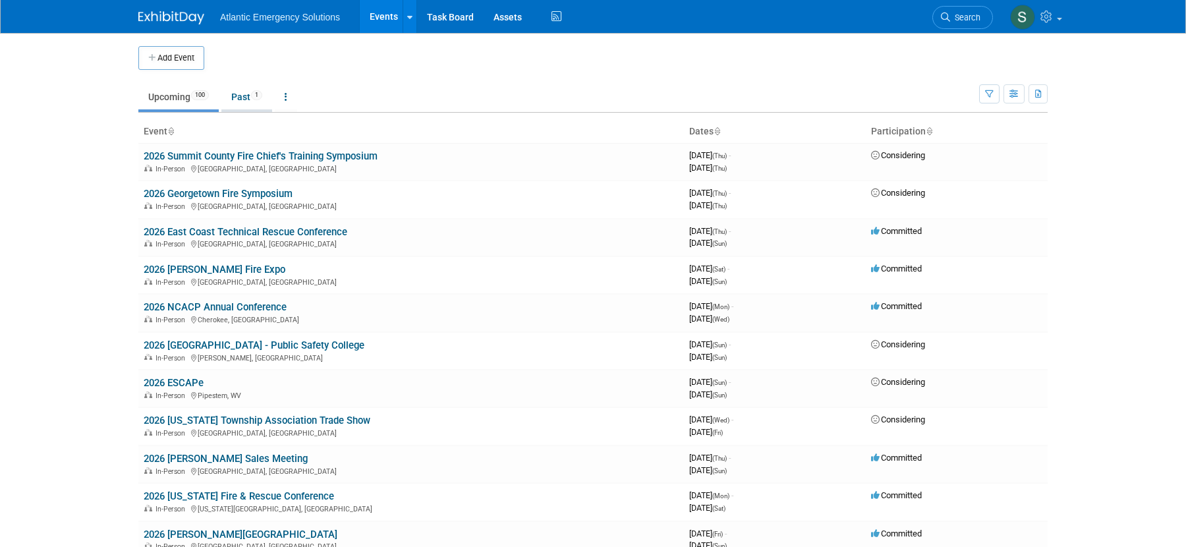
click at [240, 101] on link "Past 1" at bounding box center [246, 96] width 51 height 25
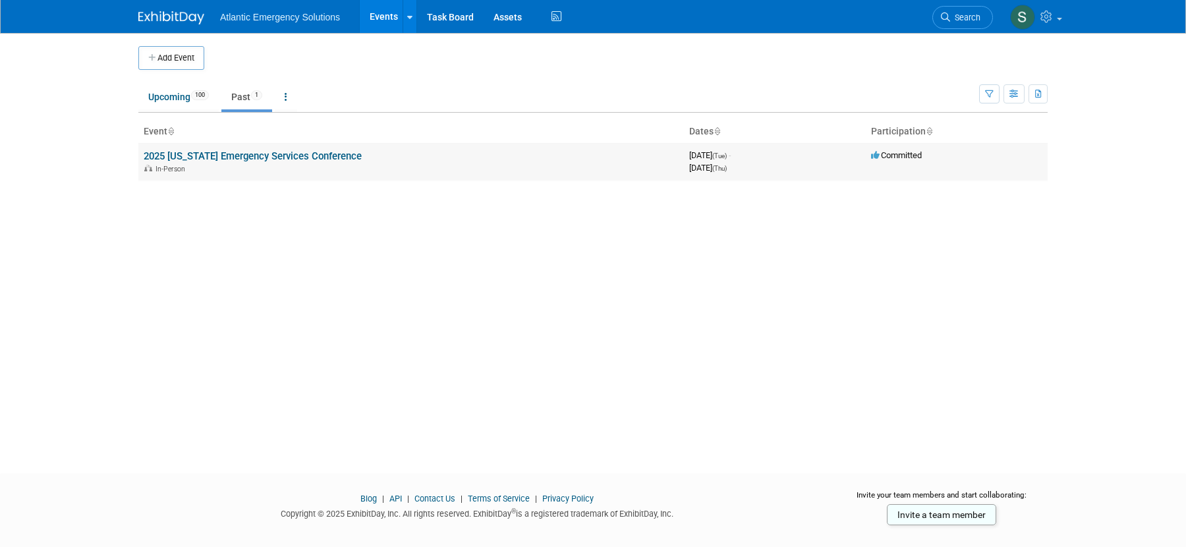
click at [208, 158] on link "2025 [US_STATE] Emergency Services Conference" at bounding box center [253, 156] width 218 height 12
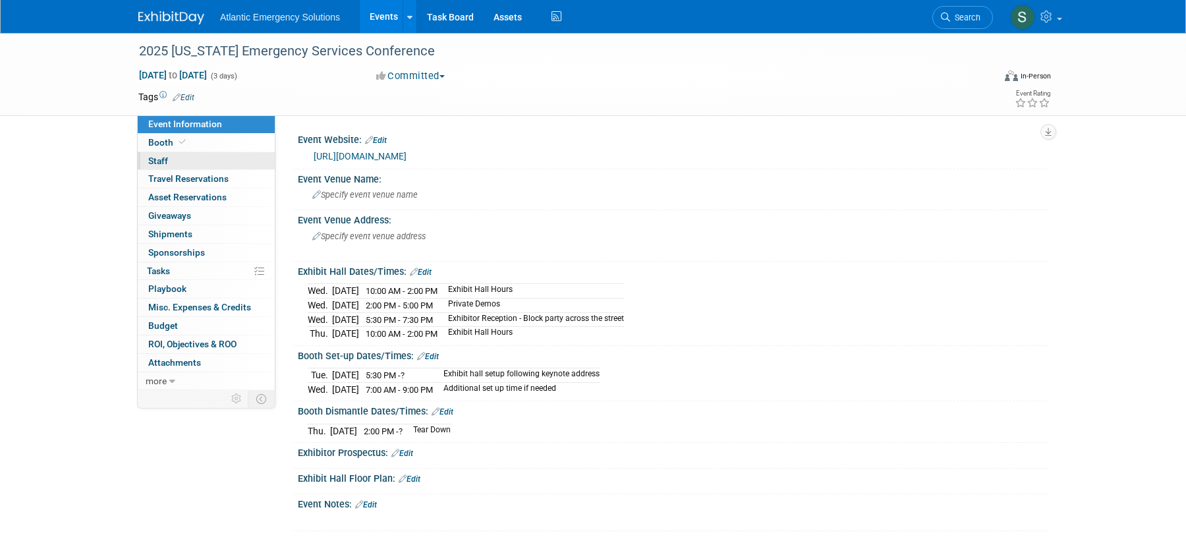
click at [163, 158] on span "Staff 0" at bounding box center [158, 161] width 20 height 11
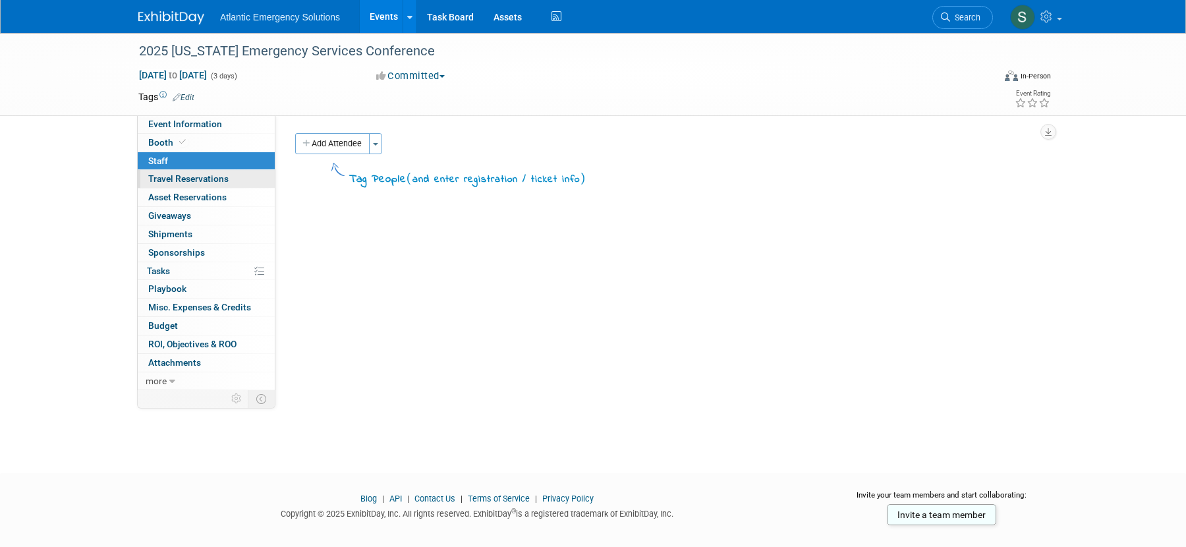
click at [163, 175] on span "Travel Reservations 0" at bounding box center [188, 178] width 80 height 11
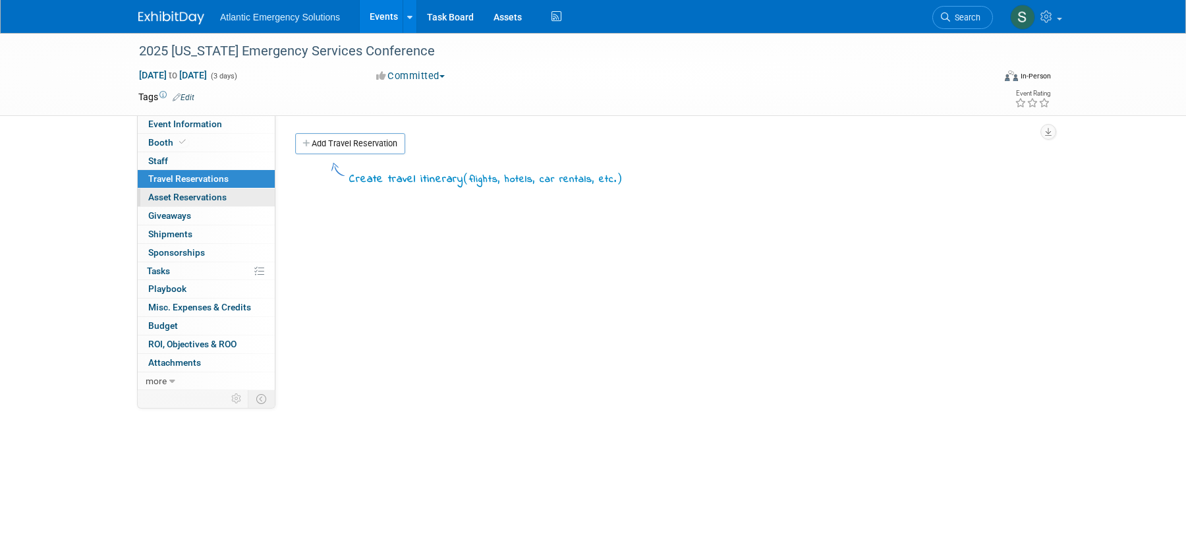
click at [169, 197] on span "Asset Reservations 0" at bounding box center [187, 197] width 78 height 11
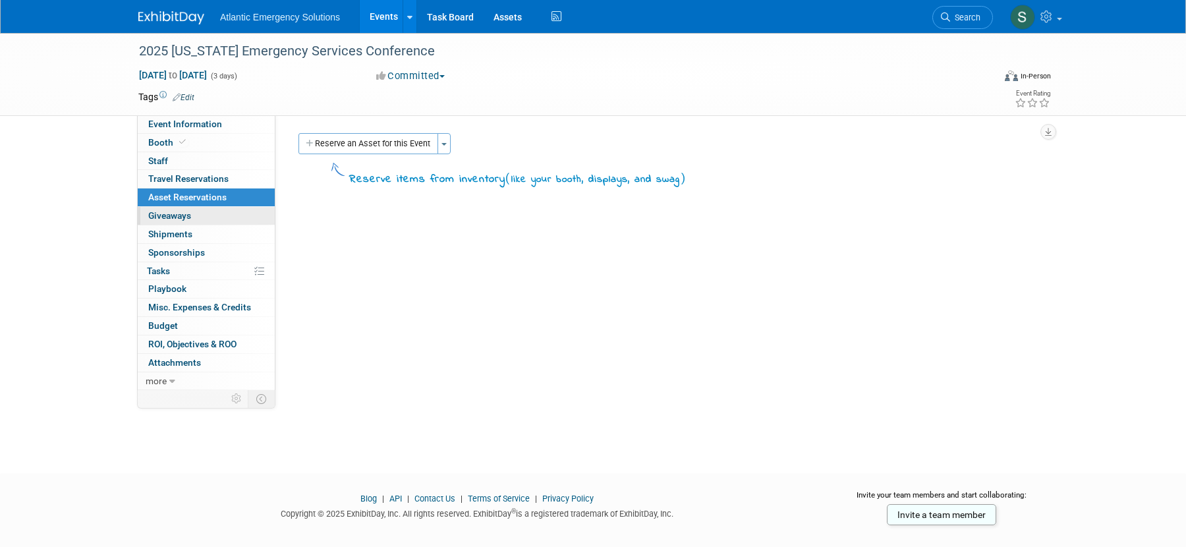
click at [169, 213] on span "Giveaways 0" at bounding box center [169, 215] width 43 height 11
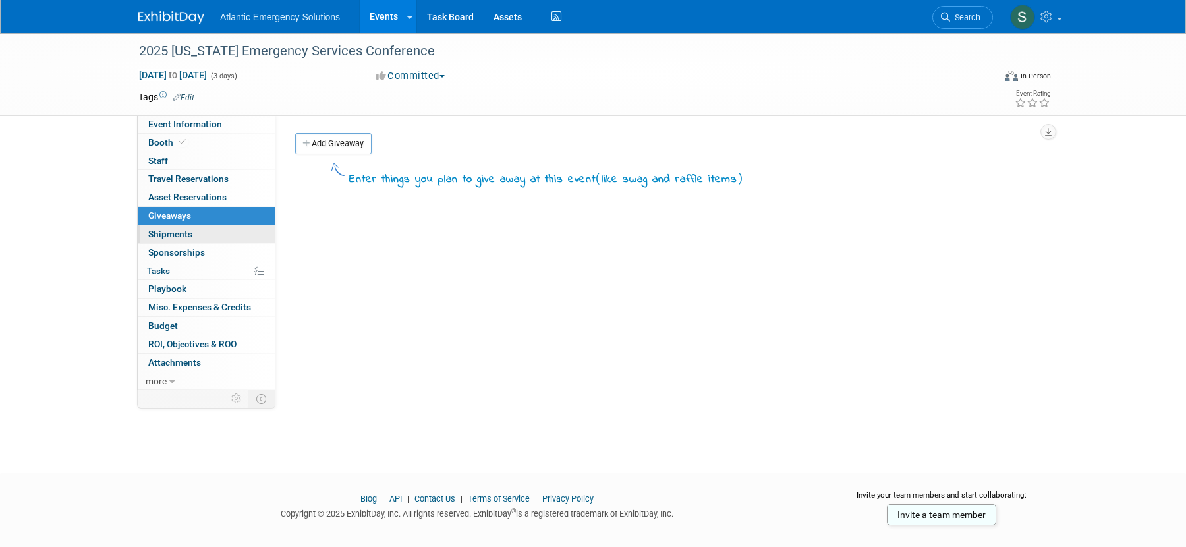
click at [170, 234] on span "Shipments 0" at bounding box center [170, 234] width 44 height 11
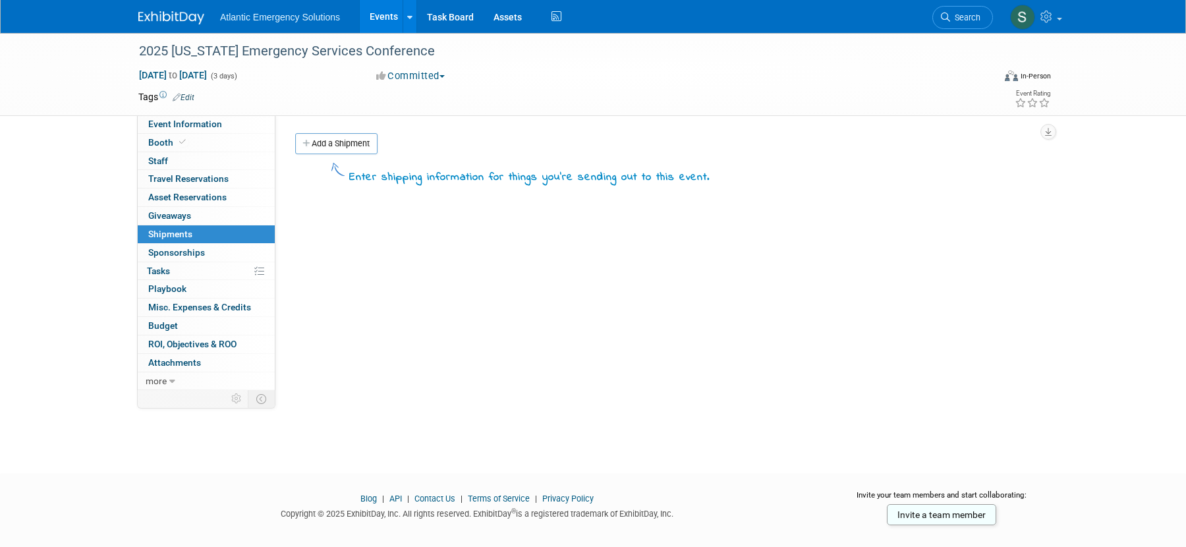
drag, startPoint x: 173, startPoint y: 255, endPoint x: 168, endPoint y: 267, distance: 12.7
click at [173, 255] on span "Sponsorships 0" at bounding box center [176, 252] width 57 height 11
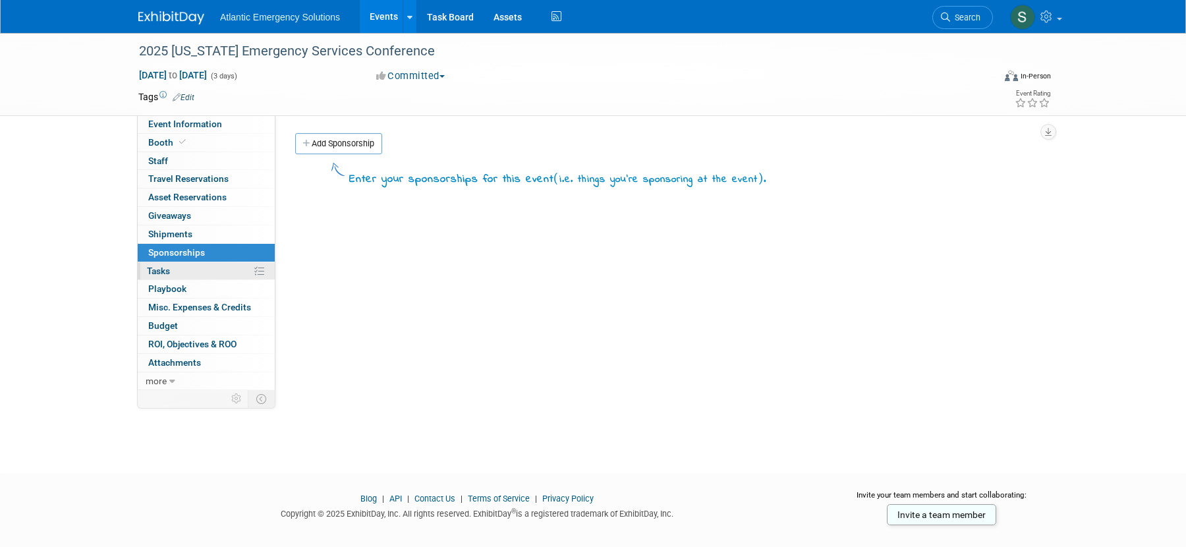
click at [165, 273] on span "Tasks 0%" at bounding box center [158, 271] width 23 height 11
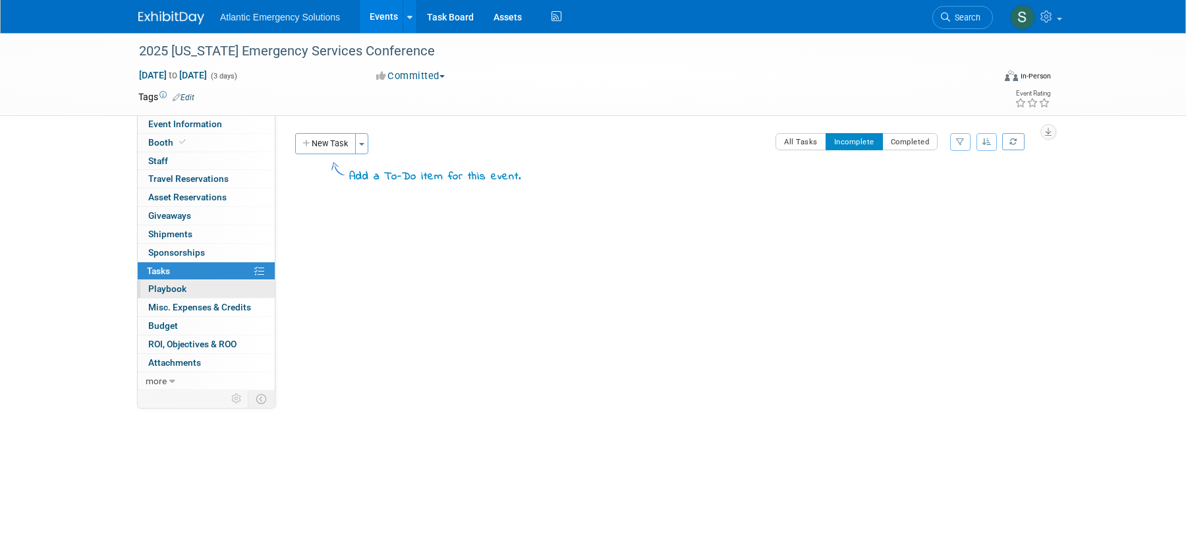
click at [166, 289] on span "Playbook 0" at bounding box center [167, 288] width 38 height 11
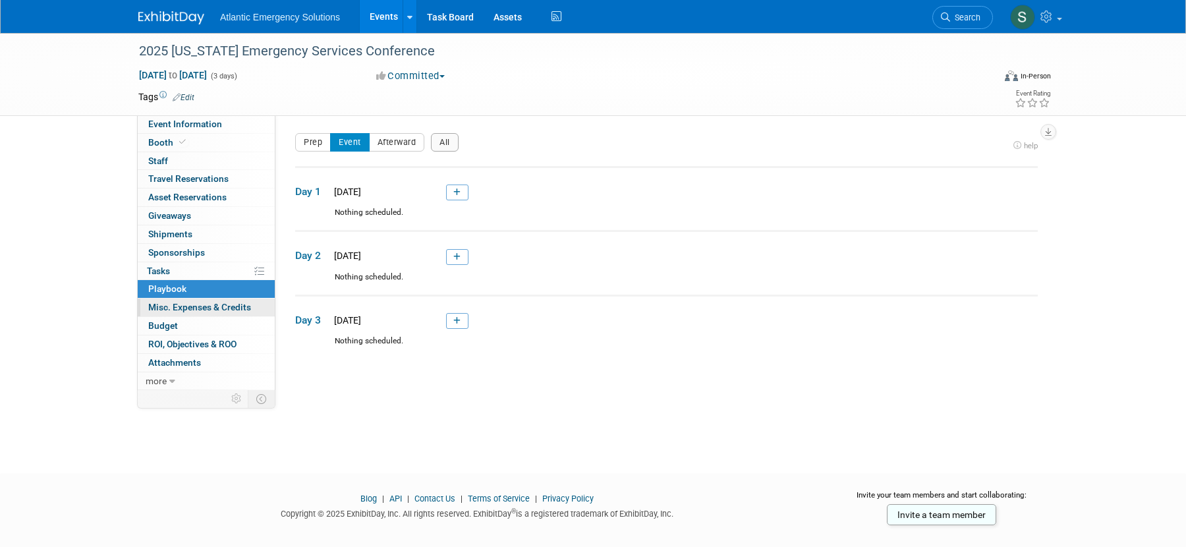
click at [171, 308] on span "Misc. Expenses & Credits 0" at bounding box center [199, 307] width 103 height 11
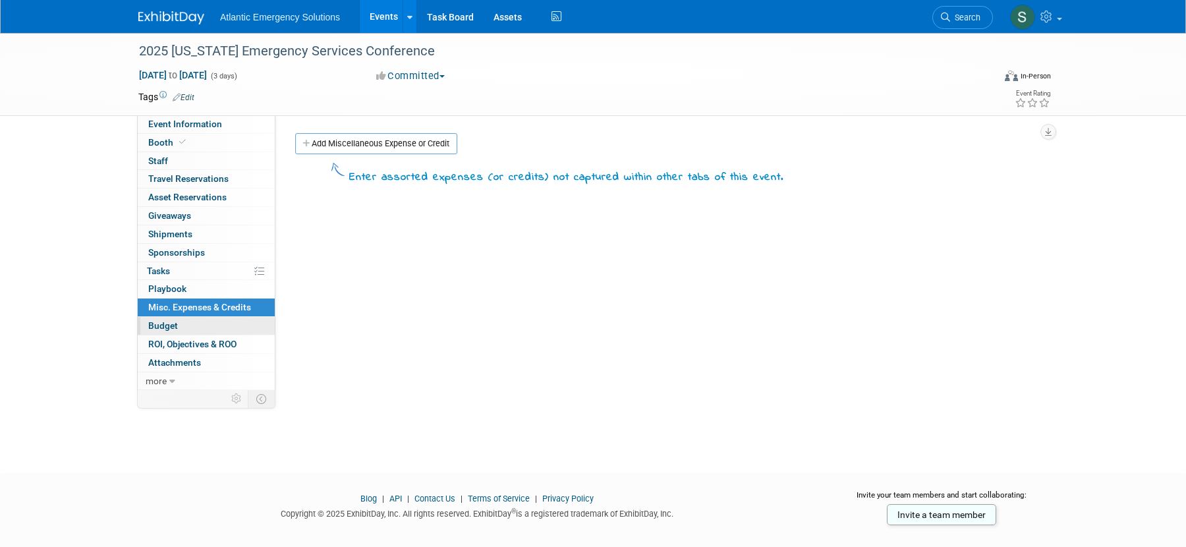
click at [163, 322] on span "Budget" at bounding box center [163, 325] width 30 height 11
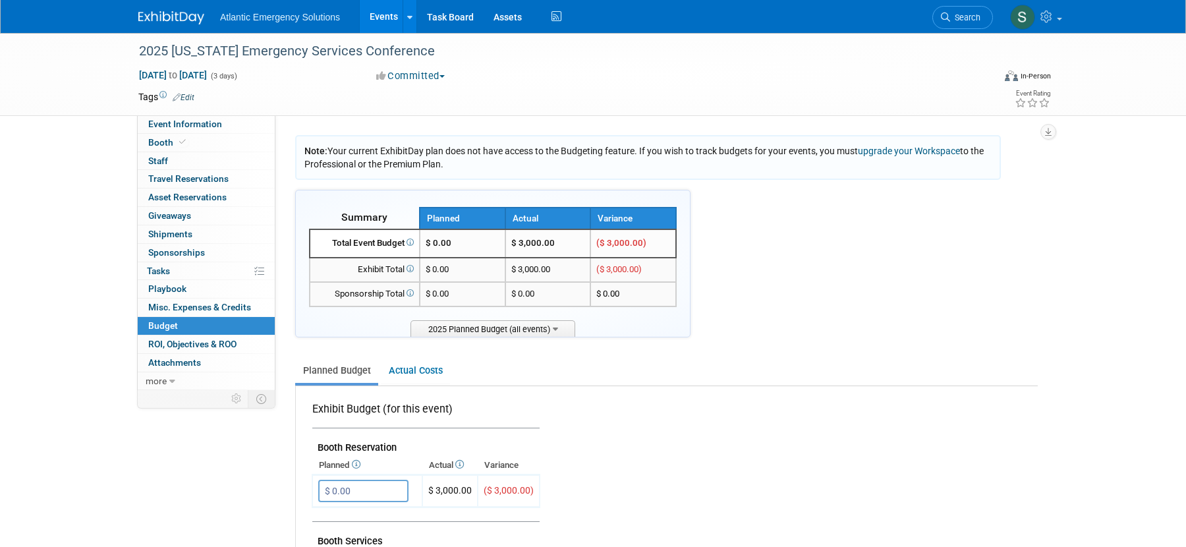
click at [457, 243] on td "$ 0.00" at bounding box center [463, 243] width 86 height 28
click at [436, 241] on span "$ 0.00" at bounding box center [439, 243] width 26 height 10
click at [196, 341] on span "ROI, Objectives & ROO 0" at bounding box center [192, 344] width 88 height 11
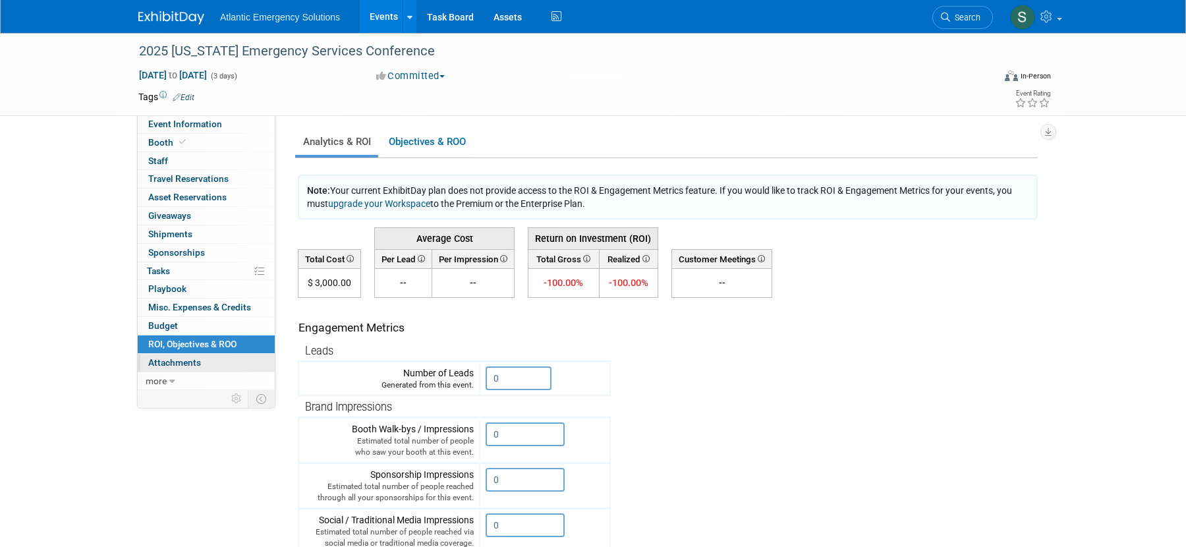
click at [181, 361] on span "Attachments 0" at bounding box center [174, 362] width 53 height 11
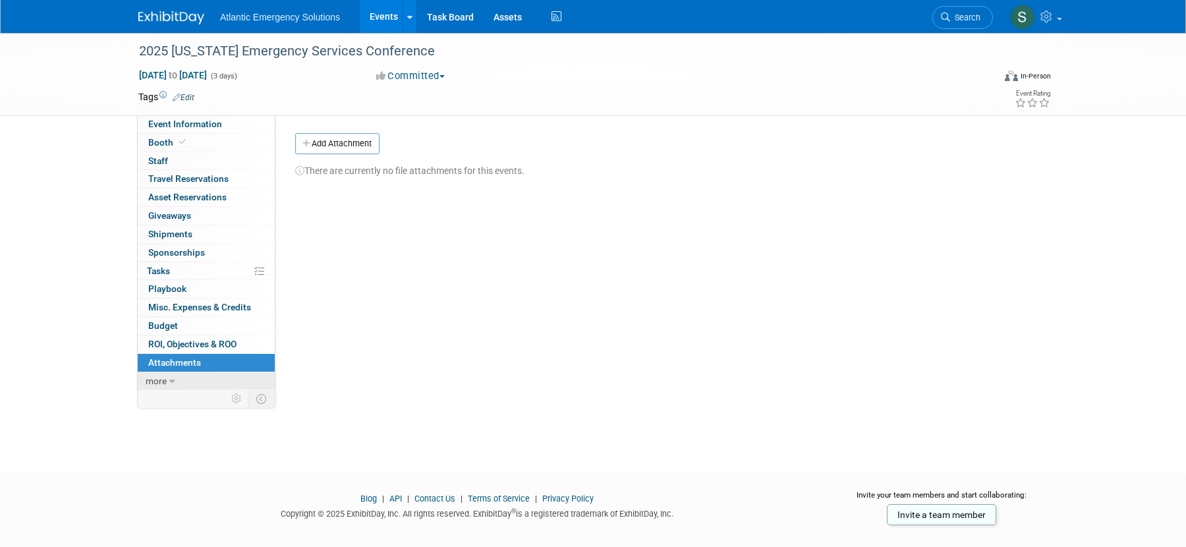
click at [171, 378] on icon at bounding box center [172, 381] width 6 height 9
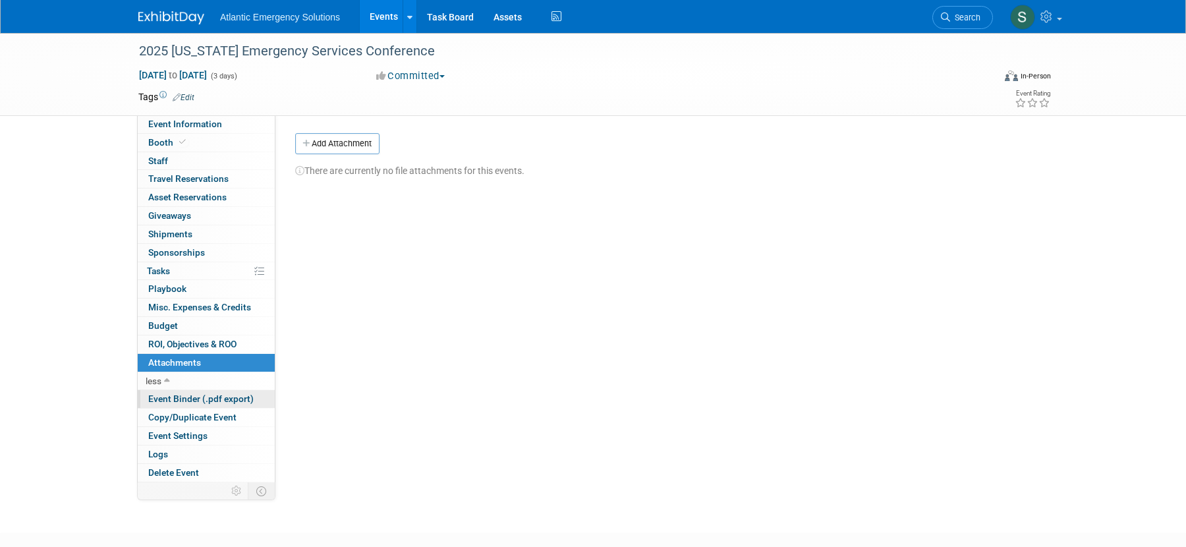
click at [173, 401] on span "Event Binder (.pdf export)" at bounding box center [200, 398] width 105 height 11
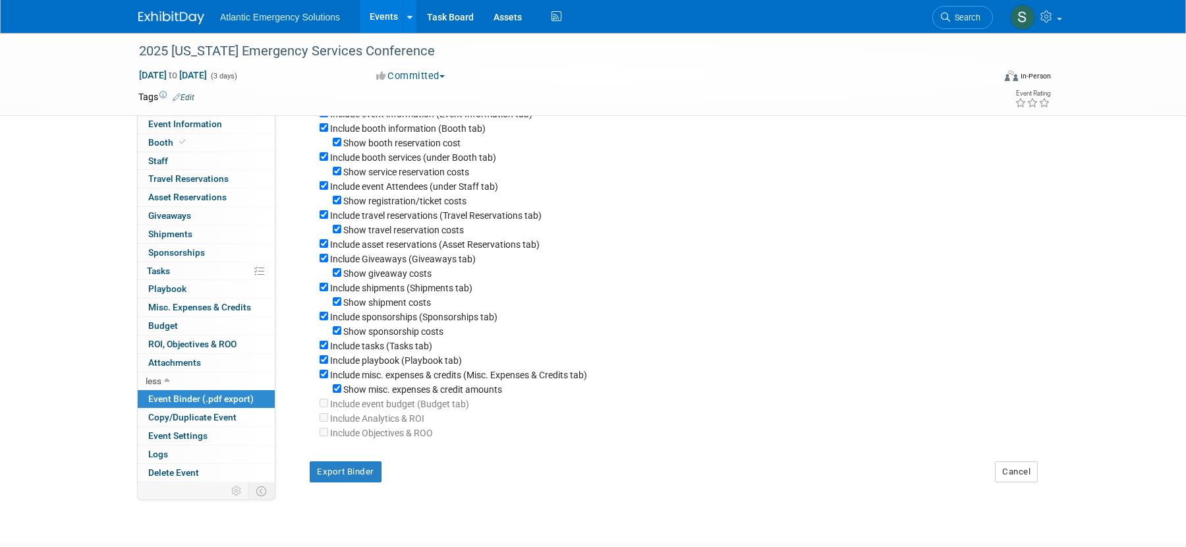
scroll to position [78, 0]
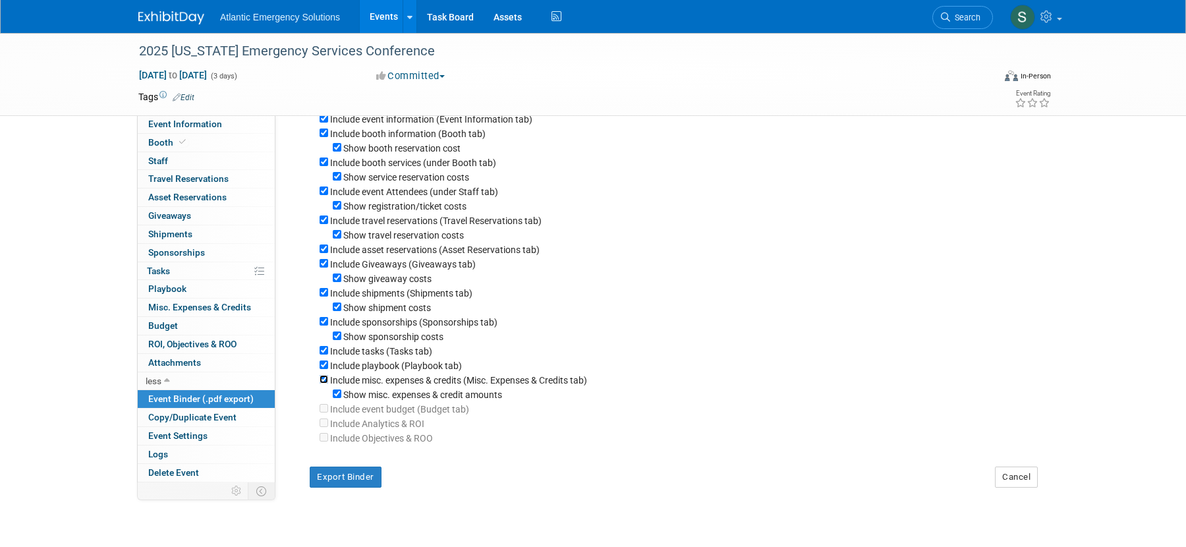
click at [324, 381] on input "Include misc. expenses & credits (Misc. Expenses & Credits tab)" at bounding box center [324, 379] width 9 height 9
checkbox input "false"
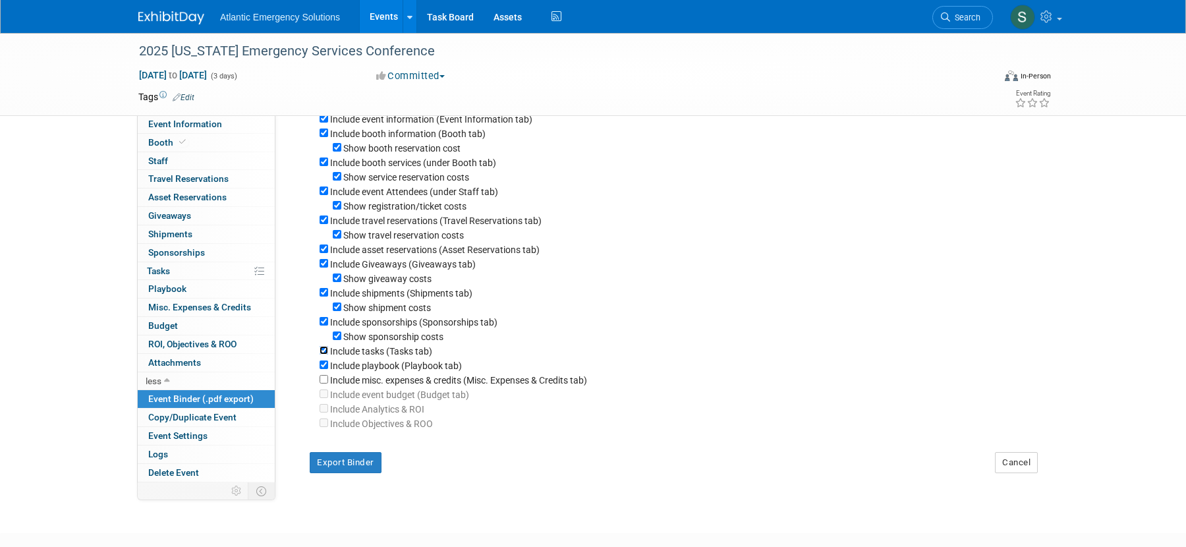
click at [324, 352] on input "Include tasks (Tasks tab)" at bounding box center [324, 350] width 9 height 9
checkbox input "false"
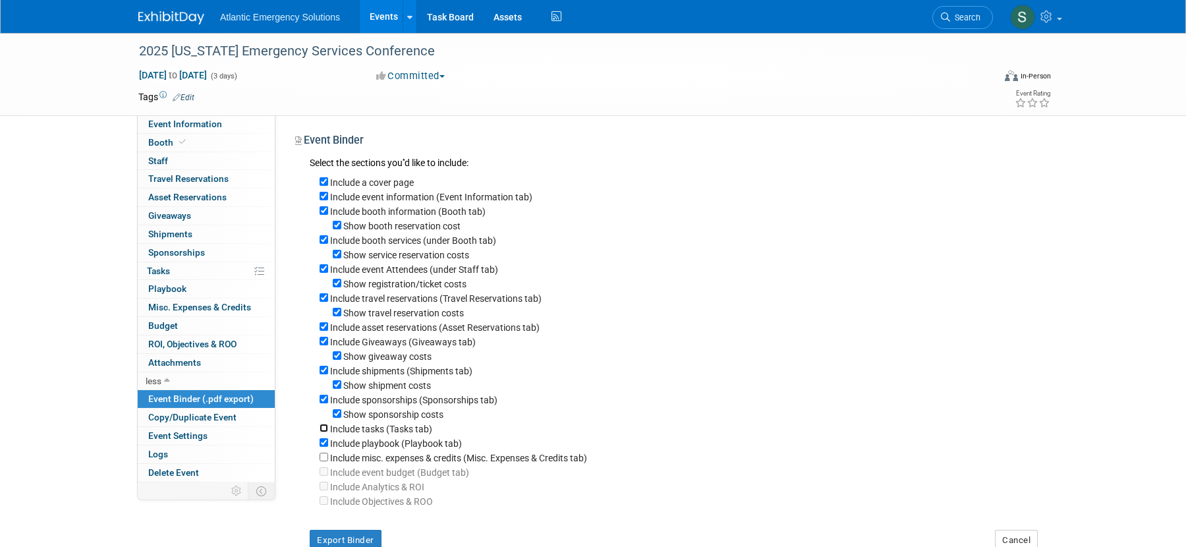
scroll to position [2, 0]
click at [366, 533] on button "Export Binder" at bounding box center [346, 538] width 72 height 21
click at [463, 13] on link "Task Board" at bounding box center [450, 16] width 67 height 33
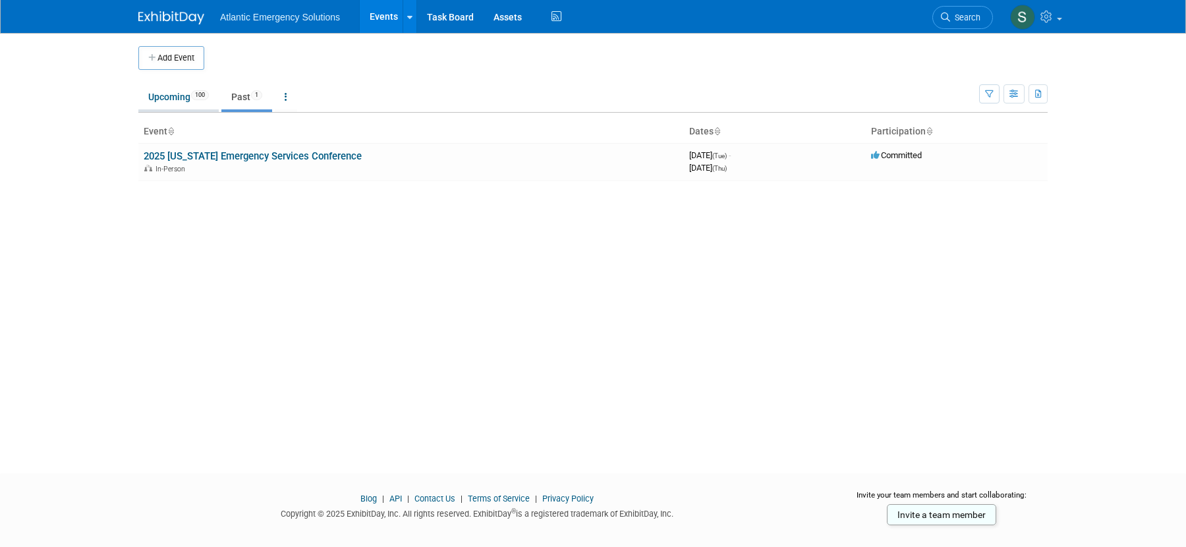
click at [162, 95] on link "Upcoming 100" at bounding box center [178, 96] width 80 height 25
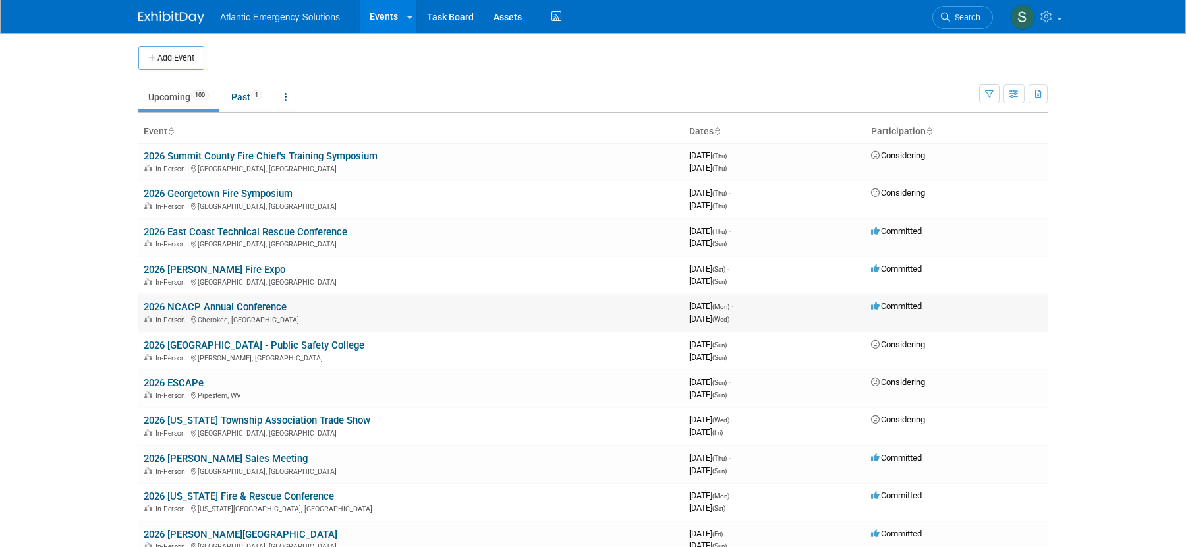
click at [242, 305] on link "2026 NCACP Annual Conference" at bounding box center [215, 307] width 143 height 12
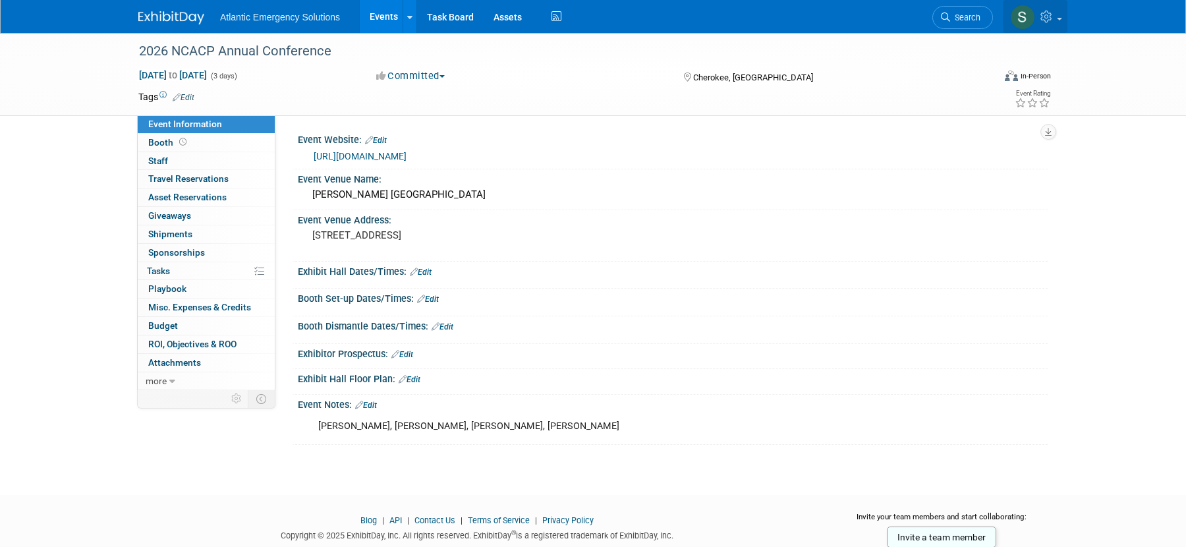
click at [1050, 14] on icon at bounding box center [1048, 17] width 15 height 12
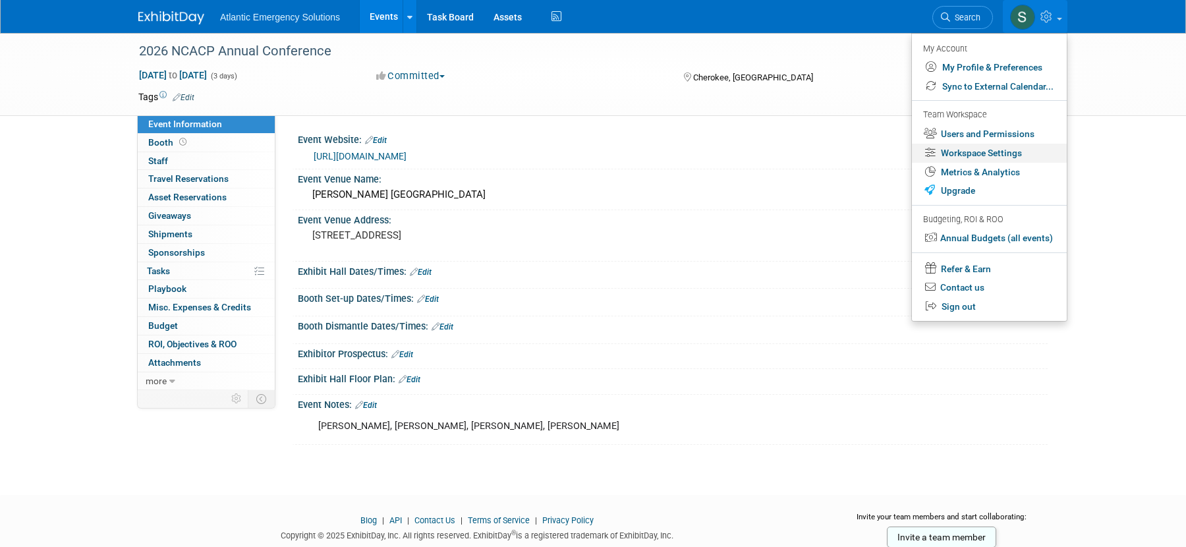
click at [1004, 149] on link "Workspace Settings" at bounding box center [989, 153] width 155 height 19
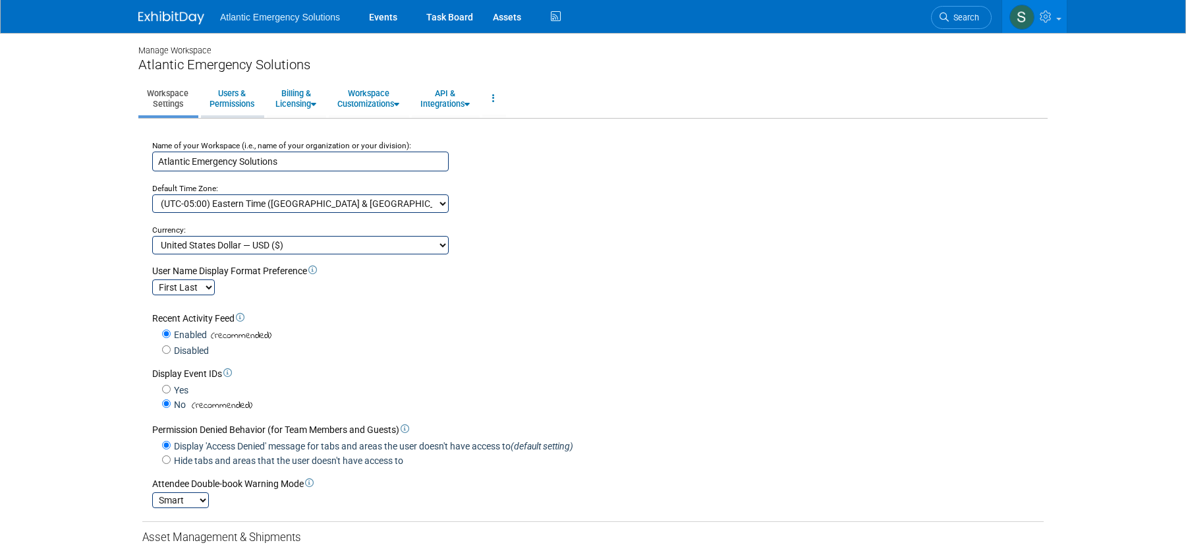
click at [233, 98] on link "Users & Permissions" at bounding box center [232, 98] width 62 height 32
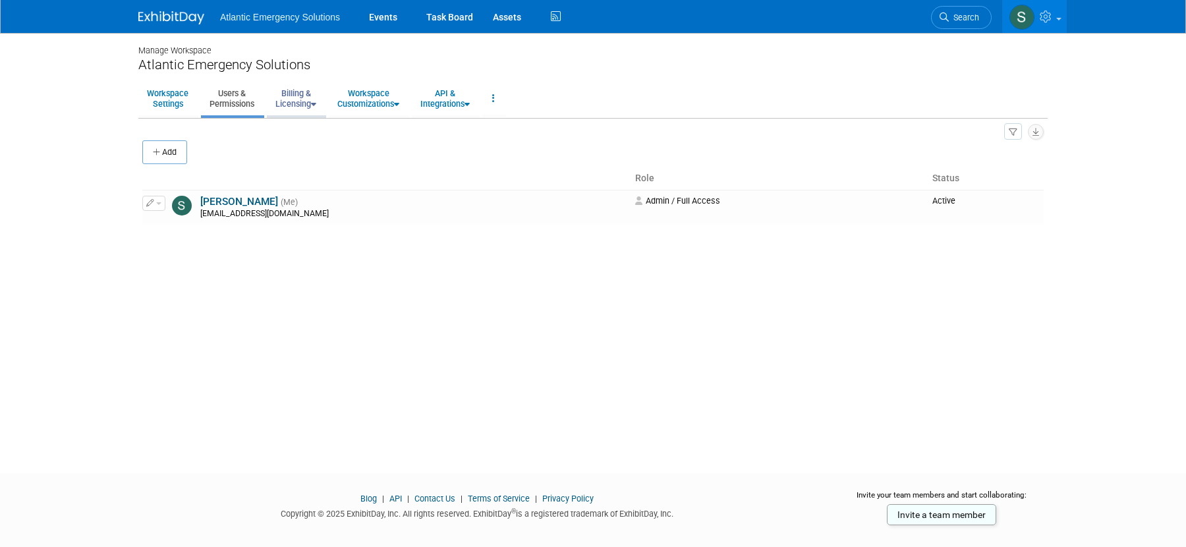
click at [289, 98] on link "Billing & Licensing" at bounding box center [296, 98] width 58 height 32
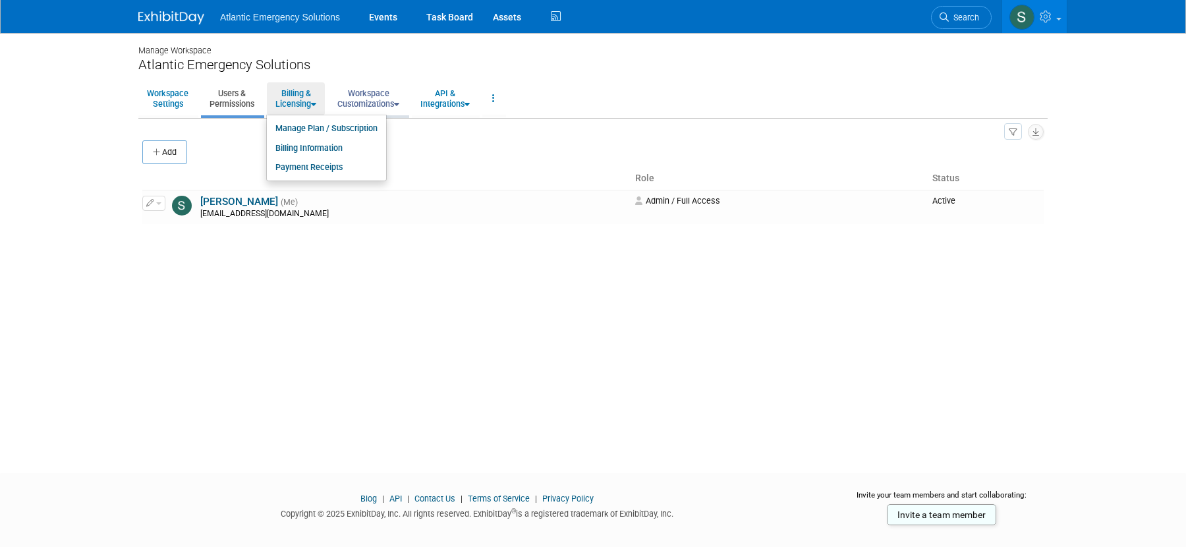
click at [366, 98] on link "Workspace Customizations" at bounding box center [368, 98] width 79 height 32
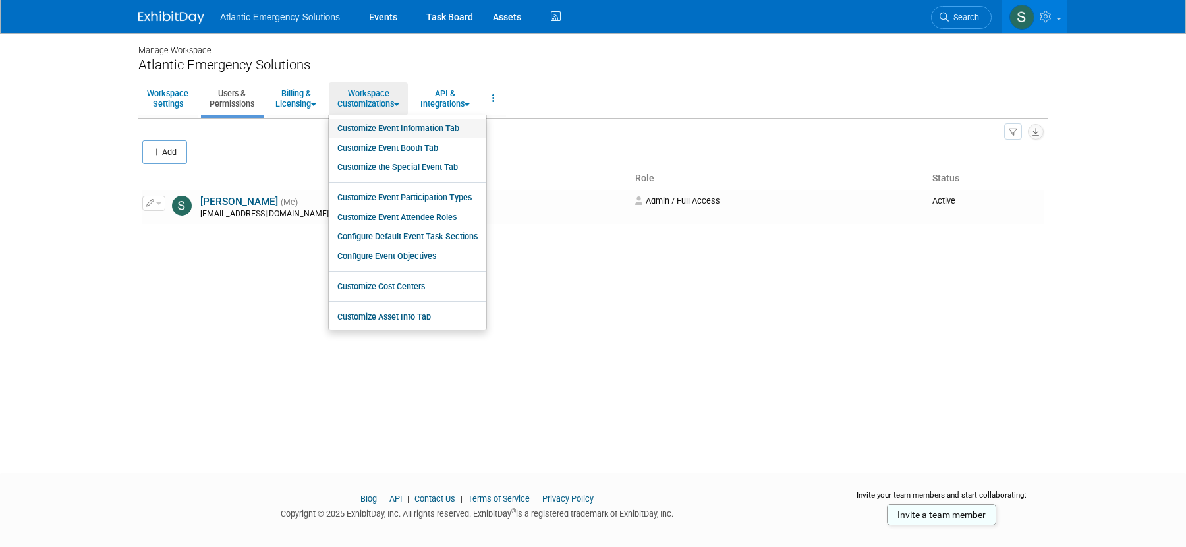
click at [453, 128] on link "Customize Event Information Tab" at bounding box center [408, 129] width 158 height 20
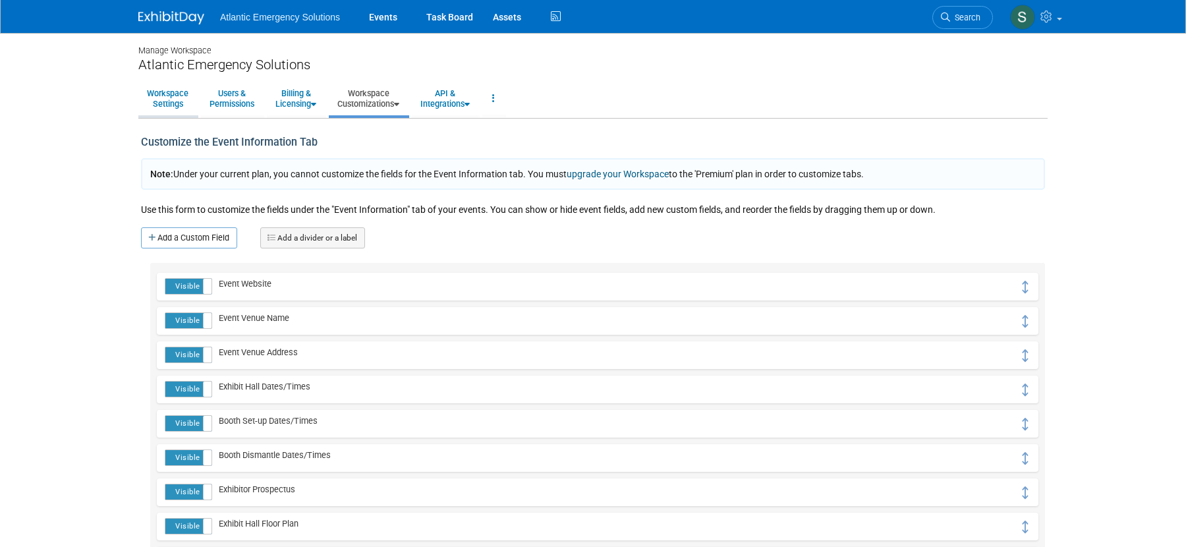
click at [159, 90] on link "Workspace Settings" at bounding box center [167, 98] width 59 height 32
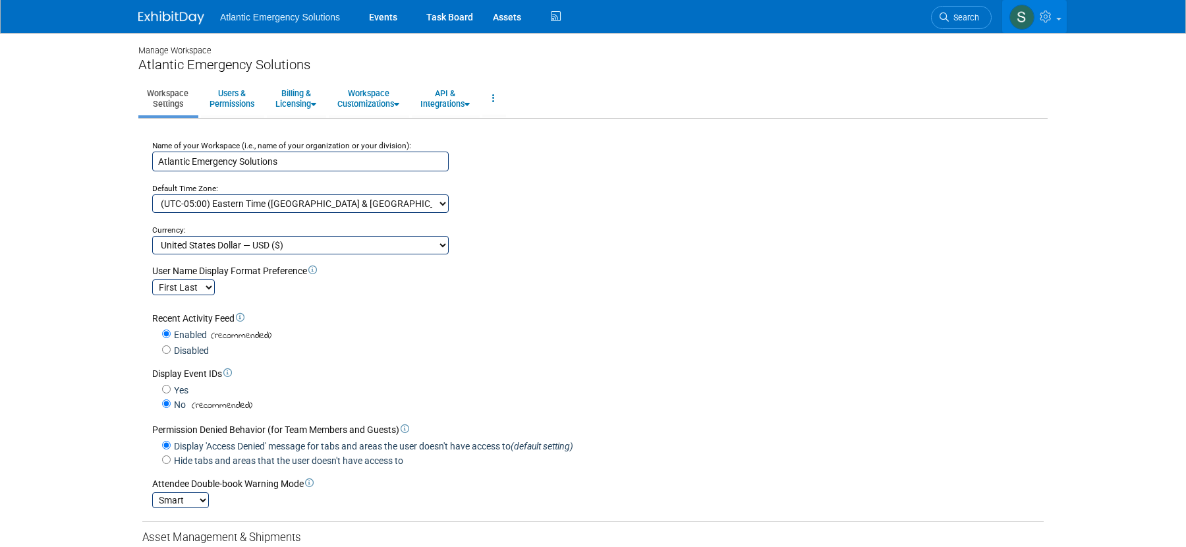
click at [1029, 21] on img at bounding box center [1022, 17] width 25 height 25
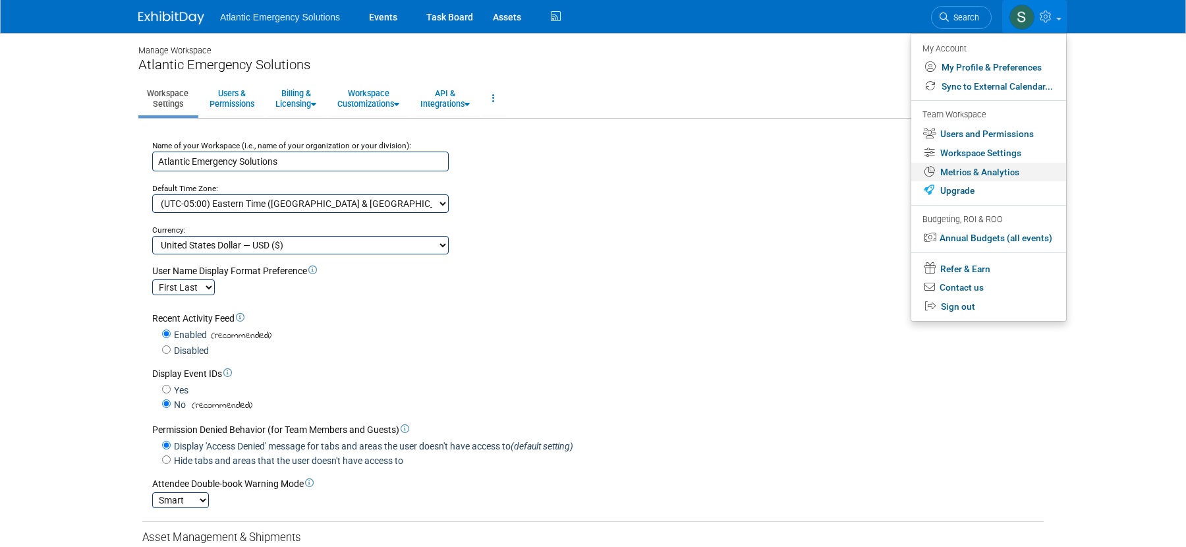
click at [999, 174] on link "Metrics & Analytics" at bounding box center [989, 172] width 155 height 19
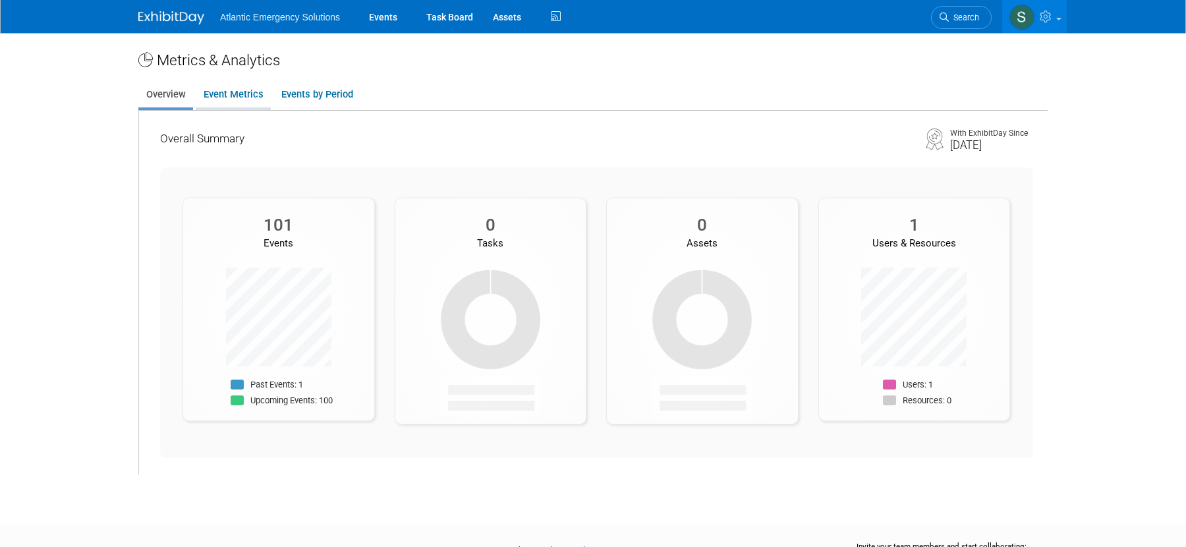
click at [229, 93] on link "Event Metrics" at bounding box center [233, 95] width 75 height 26
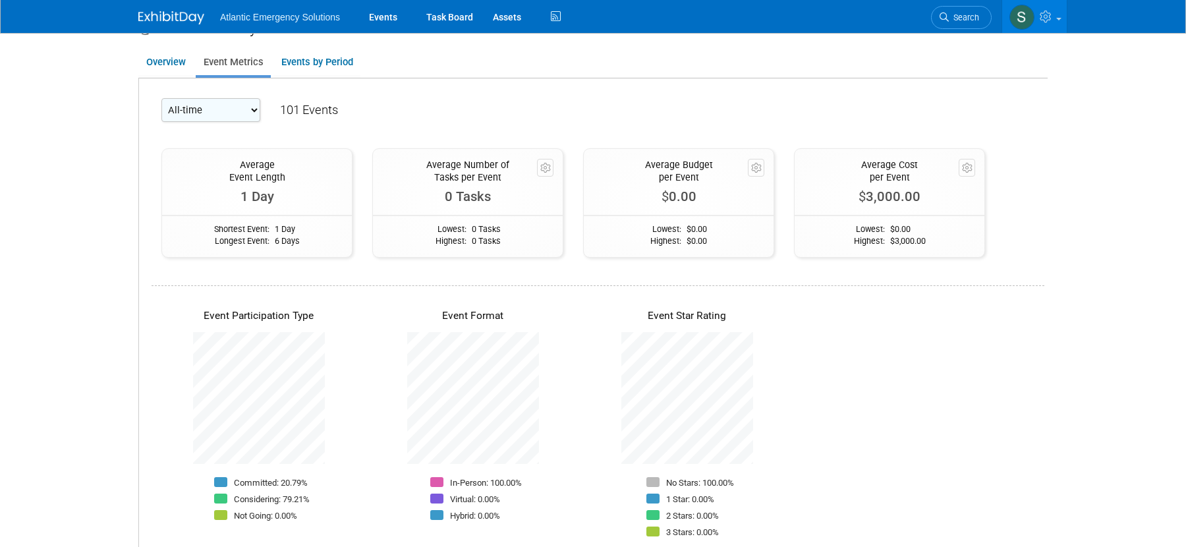
scroll to position [32, 0]
click at [176, 62] on link "Overview" at bounding box center [165, 63] width 55 height 26
